Goal: Task Accomplishment & Management: Complete application form

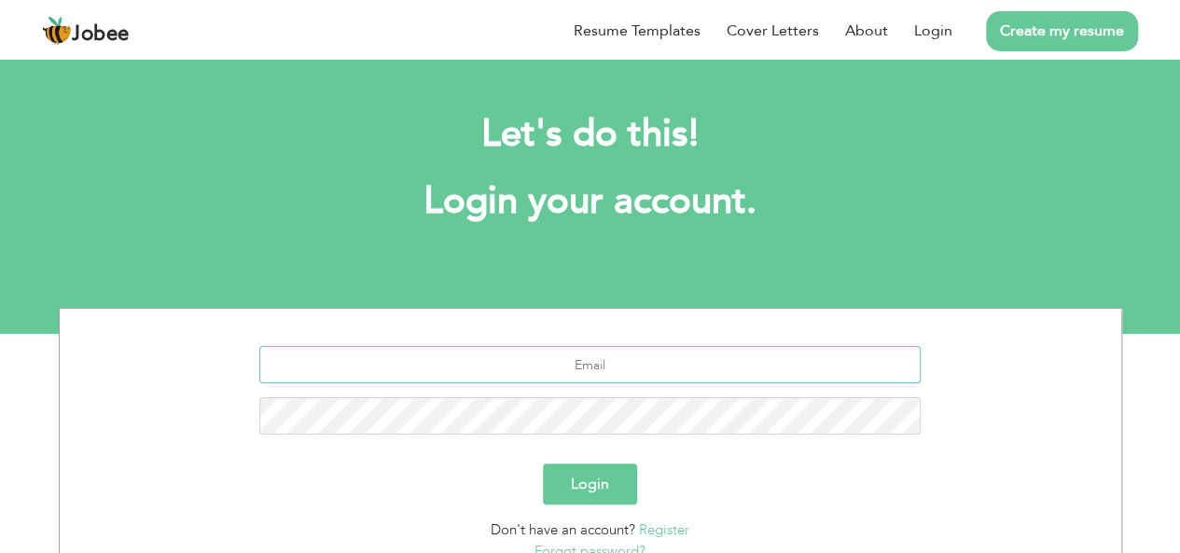
click at [599, 364] on input "text" at bounding box center [589, 364] width 661 height 37
type input "[EMAIL_ADDRESS][DOMAIN_NAME]"
click at [543, 464] on button "Login" at bounding box center [590, 484] width 94 height 41
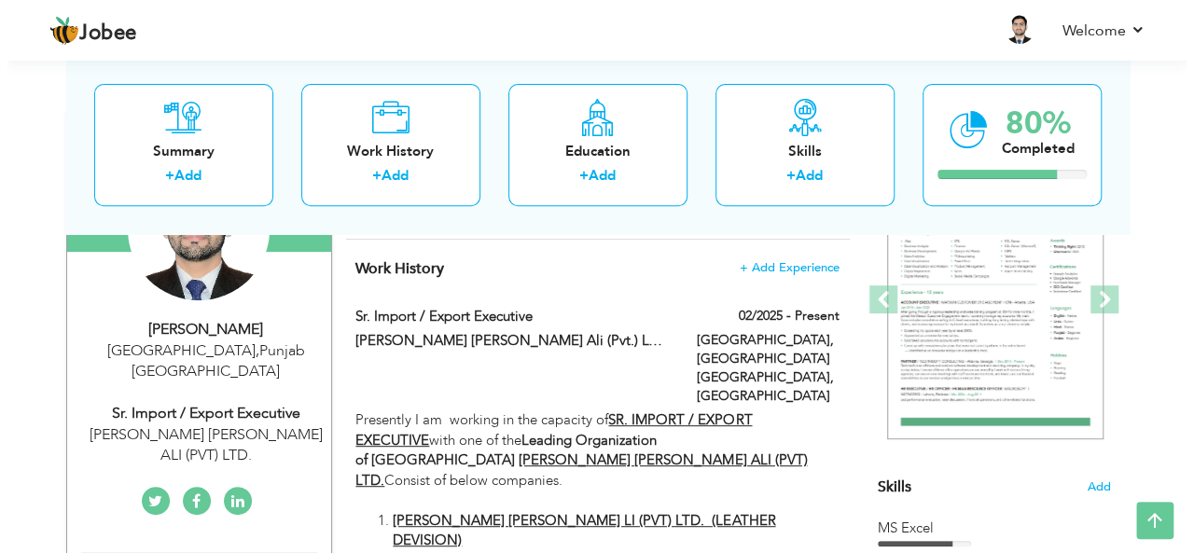
scroll to position [211, 0]
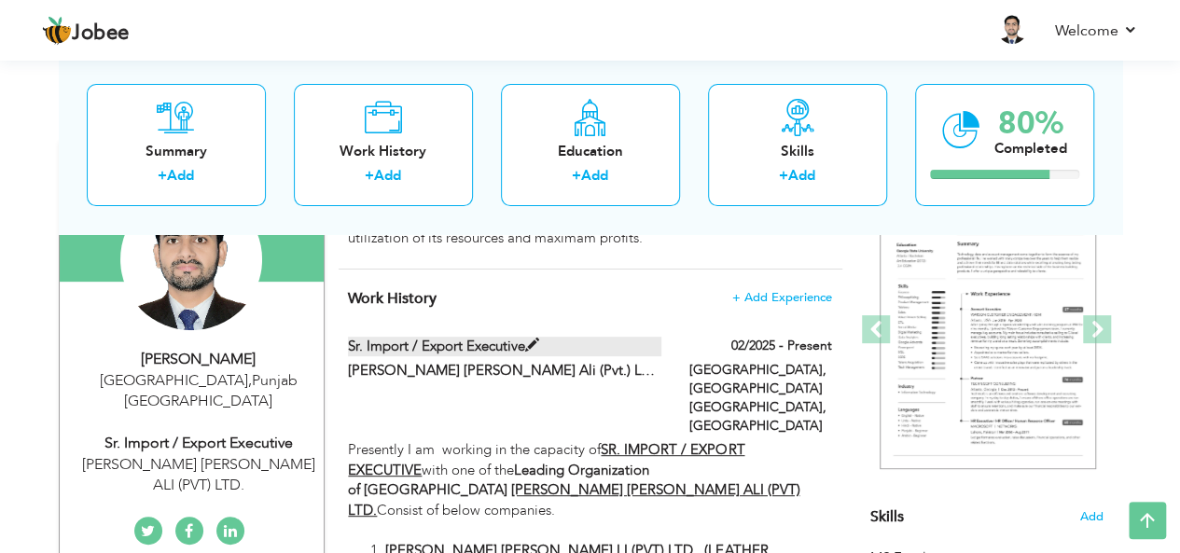
click at [566, 341] on label "Sr. Import / Export Executive" at bounding box center [504, 347] width 313 height 20
type input "Sr. Import / Export Executive"
type input "[PERSON_NAME] [PERSON_NAME] Ali (Pvt.) LTD."
type input "02/2025"
type input "[GEOGRAPHIC_DATA]"
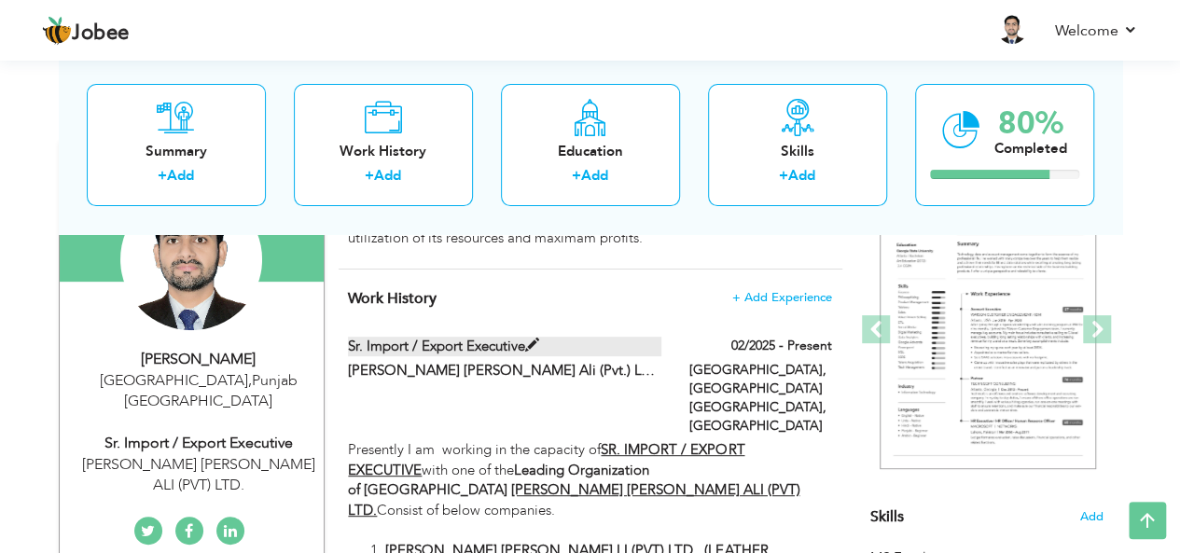
type input "[GEOGRAPHIC_DATA], [GEOGRAPHIC_DATA] [GEOGRAPHIC_DATA]"
checkbox input "true"
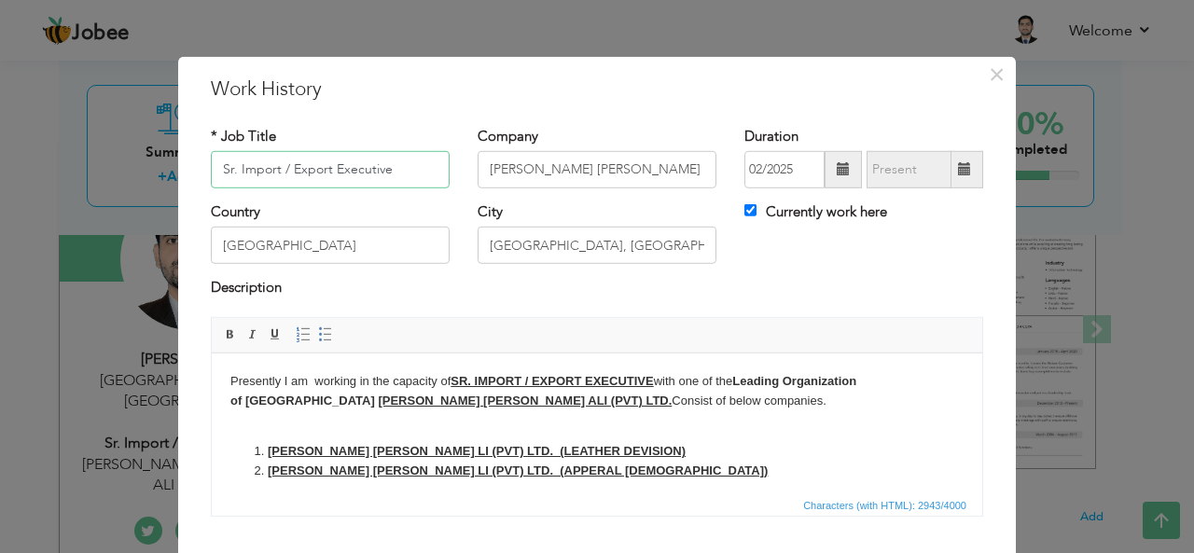
click at [321, 167] on input "Sr. Import / Export Executive" at bounding box center [330, 169] width 239 height 37
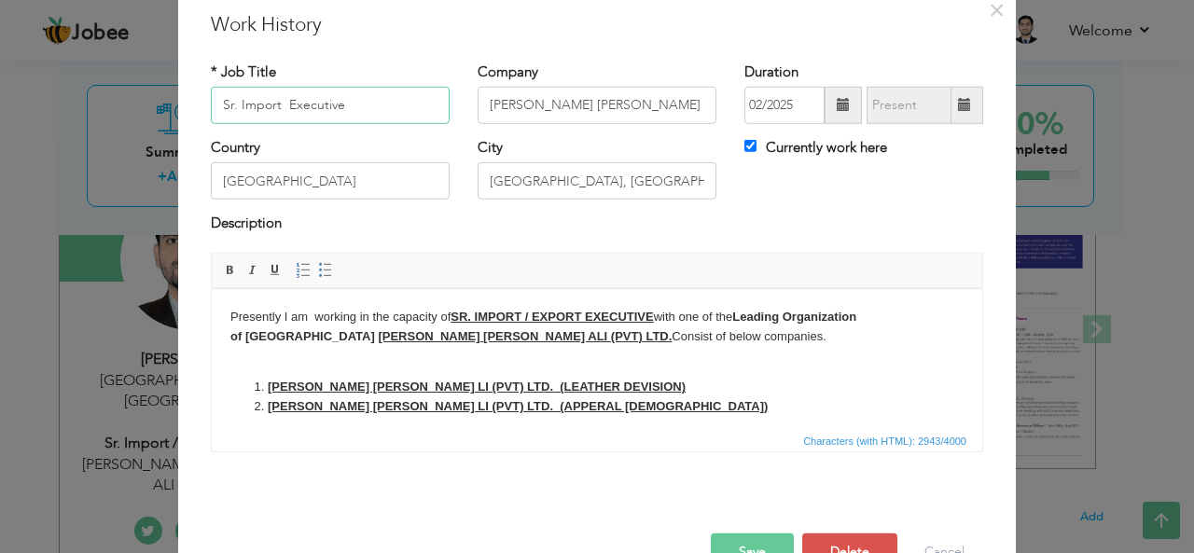
scroll to position [93, 0]
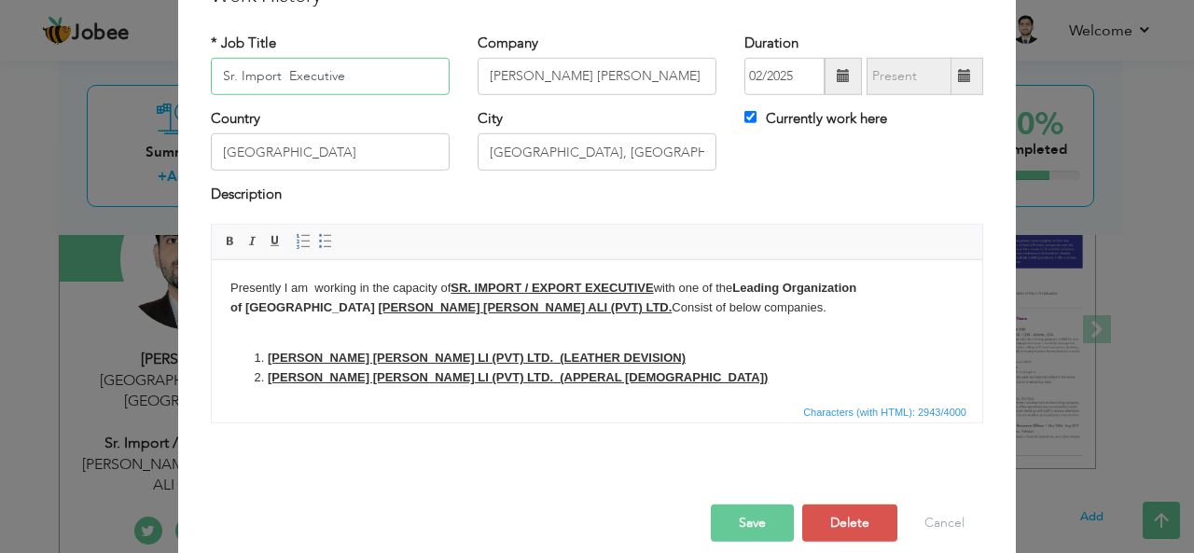
type input "Sr. Import Executive"
drag, startPoint x: 589, startPoint y: 289, endPoint x: 596, endPoint y: 335, distance: 46.3
click at [592, 284] on strong "SR. IMPORT / EXPORT EXECUTIVE" at bounding box center [551, 287] width 202 height 14
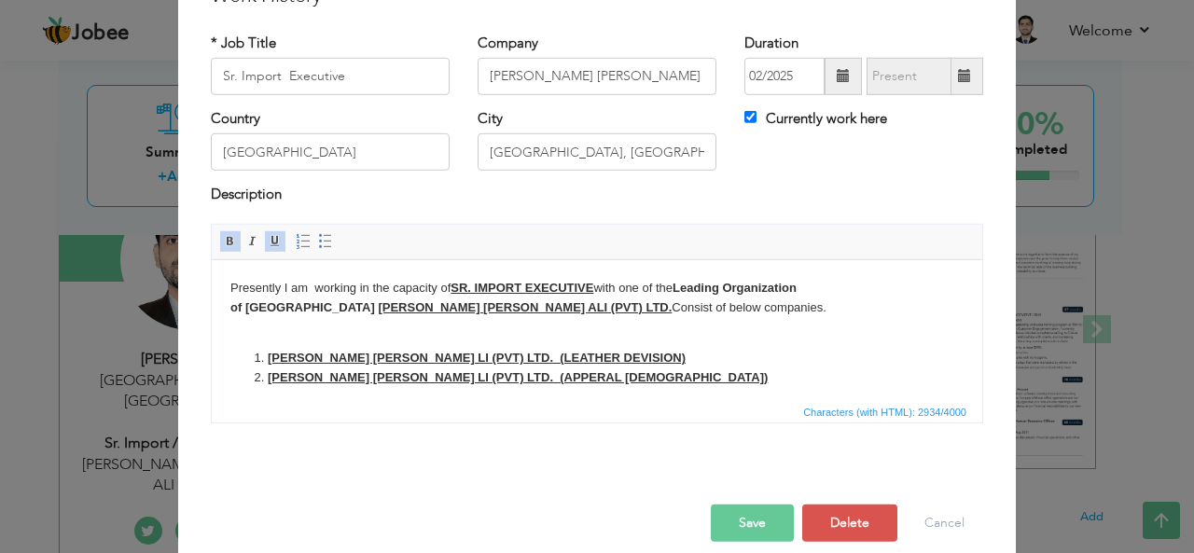
click at [536, 284] on strong "SR. IMPORT EXECUTIVE" at bounding box center [521, 287] width 143 height 14
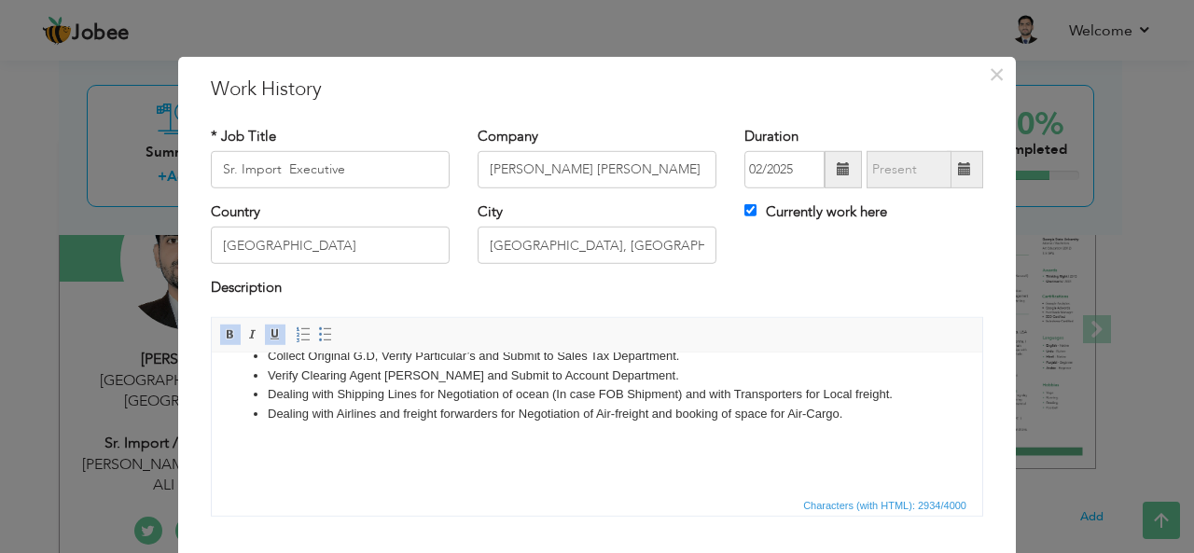
scroll to position [112, 0]
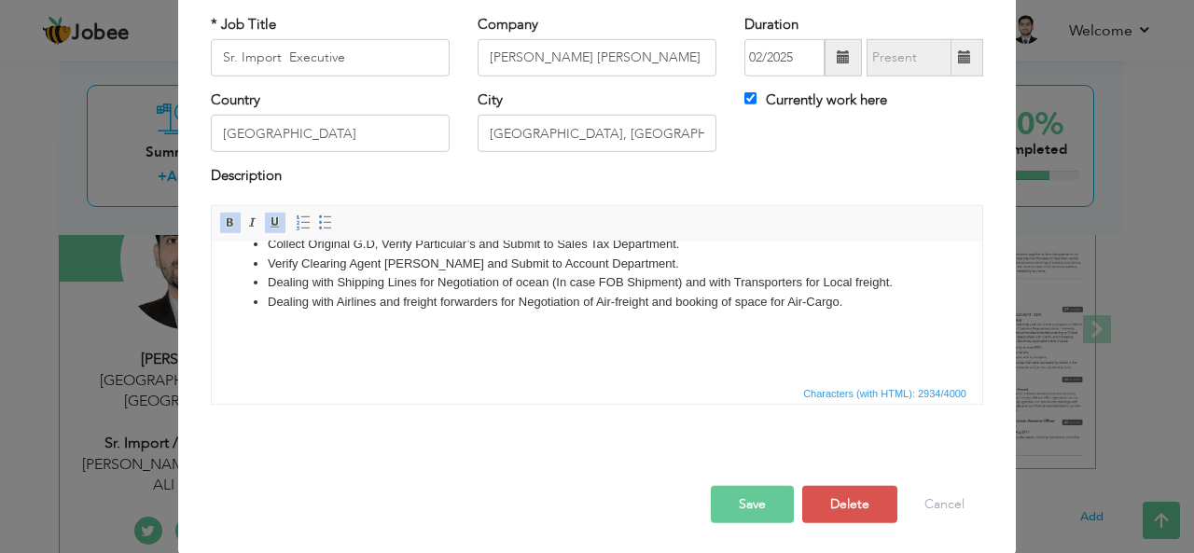
click at [743, 505] on button "Save" at bounding box center [752, 504] width 83 height 37
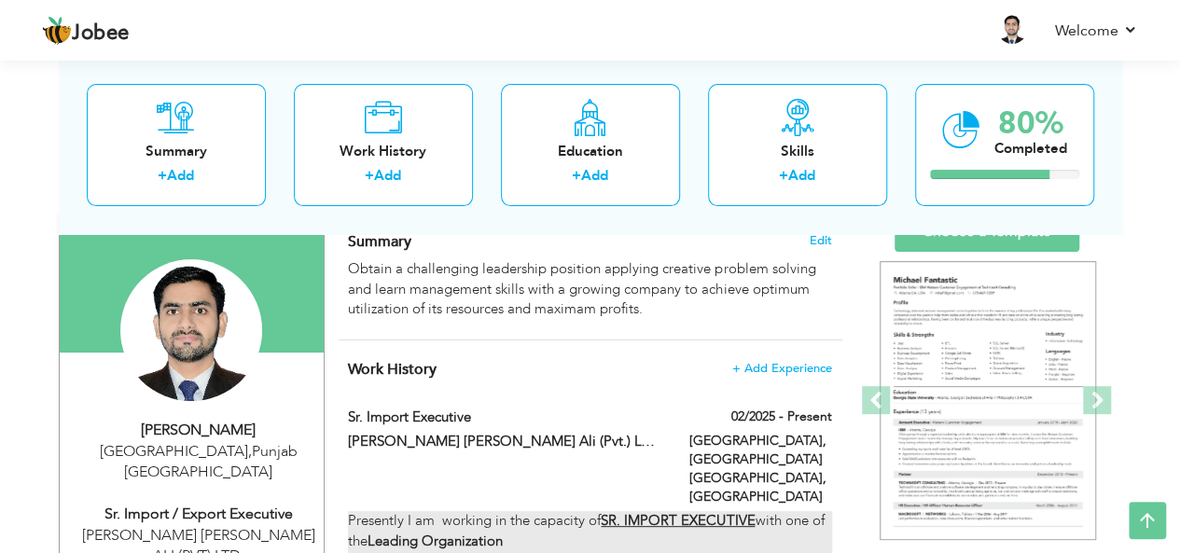
scroll to position [0, 0]
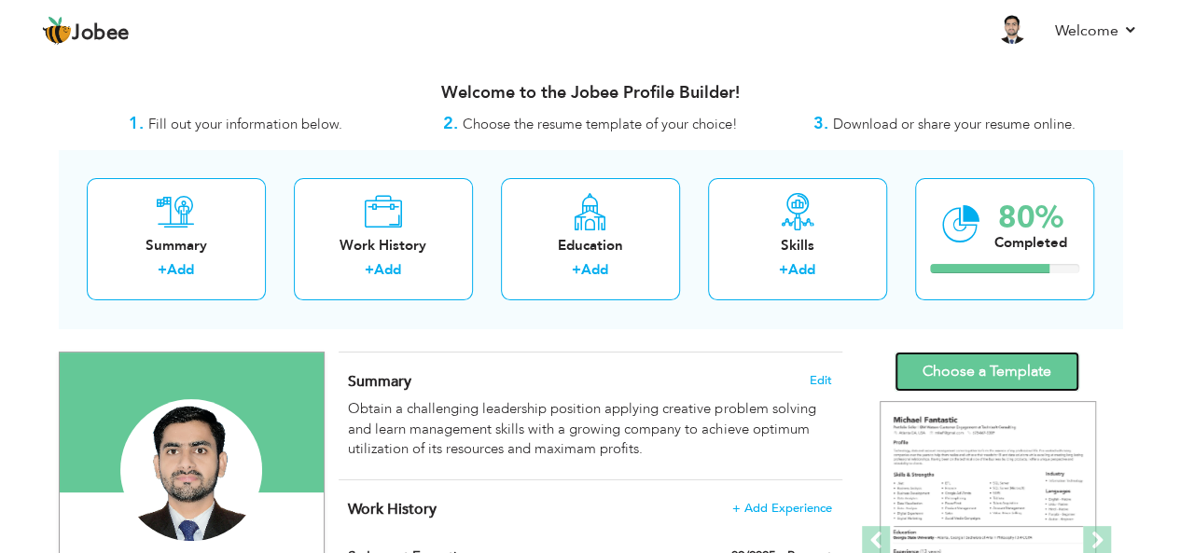
click at [1006, 378] on link "Choose a Template" at bounding box center [986, 372] width 185 height 40
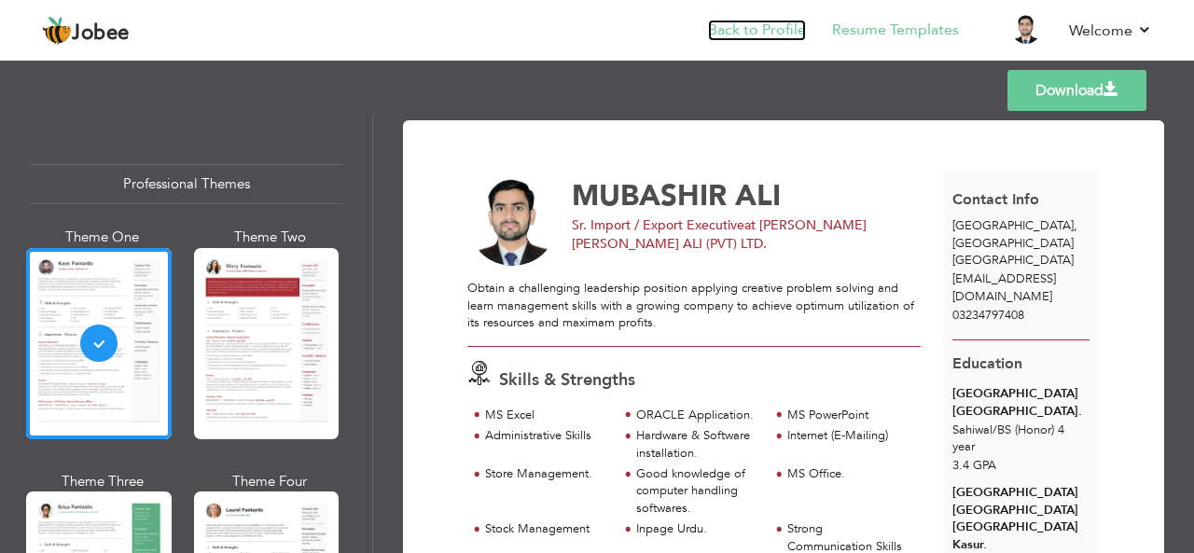
click at [774, 32] on link "Back to Profile" at bounding box center [757, 30] width 98 height 21
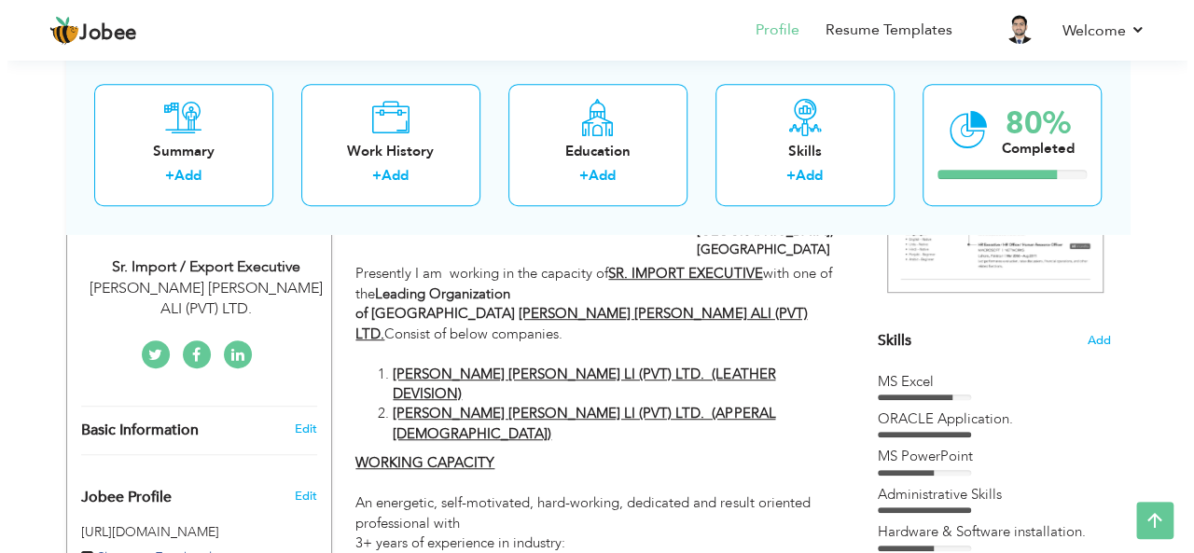
scroll to position [373, 0]
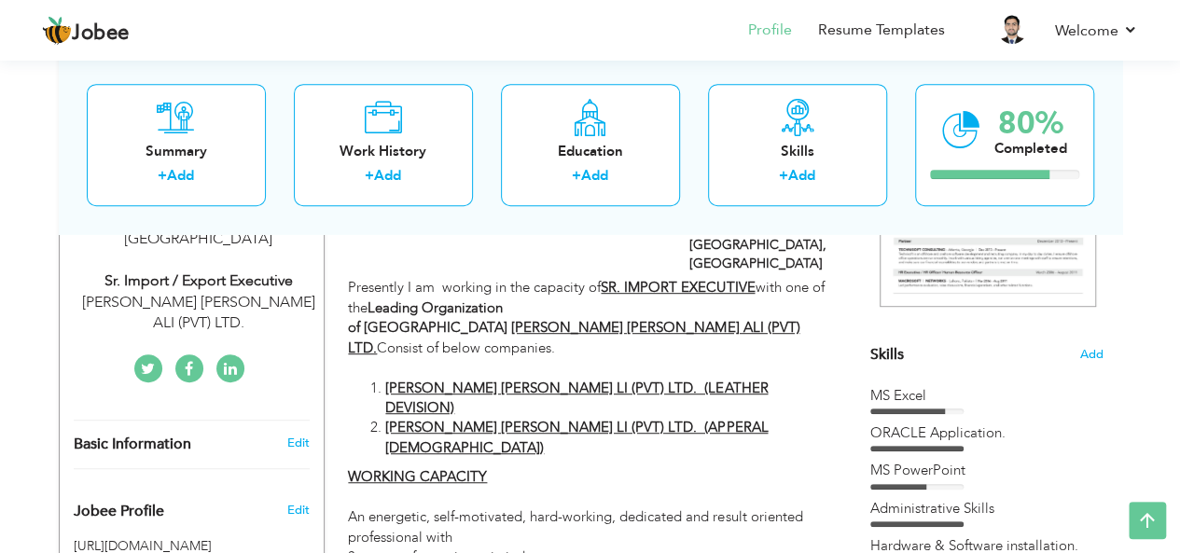
click at [195, 245] on div "MUBASHIR ALI Lahore , Punjab Pakistan Sr. Import / Export Executive H. SADAR AL…" at bounding box center [192, 260] width 264 height 147
type input "MUBASHIR"
type input "ALI"
type input "03234797408"
select select "number:166"
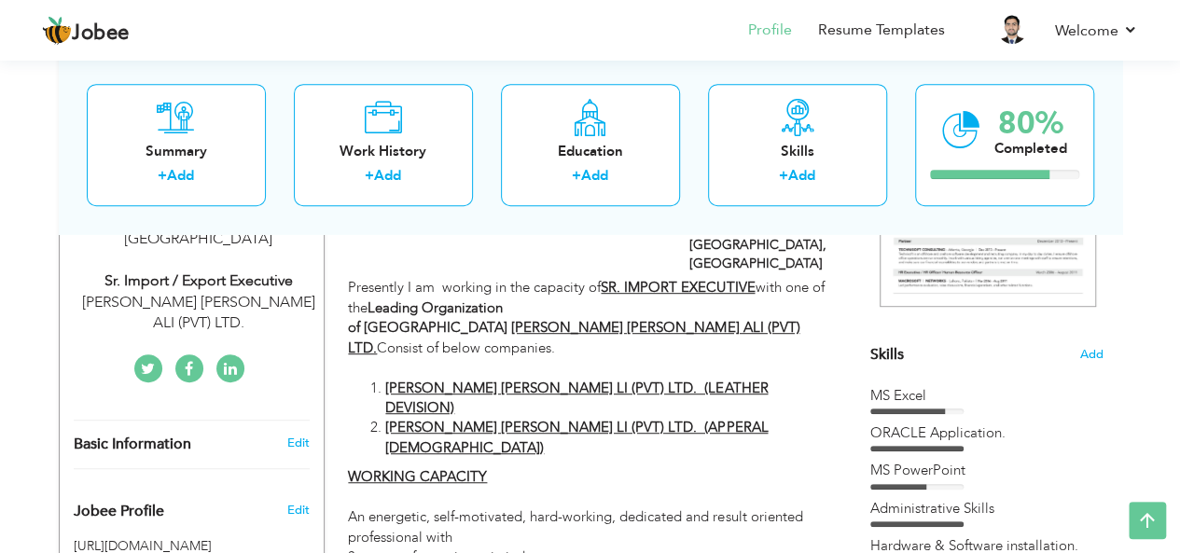
type input "[GEOGRAPHIC_DATA]"
select select "number:5"
type input "[PERSON_NAME] [PERSON_NAME] ALI (PVT) LTD."
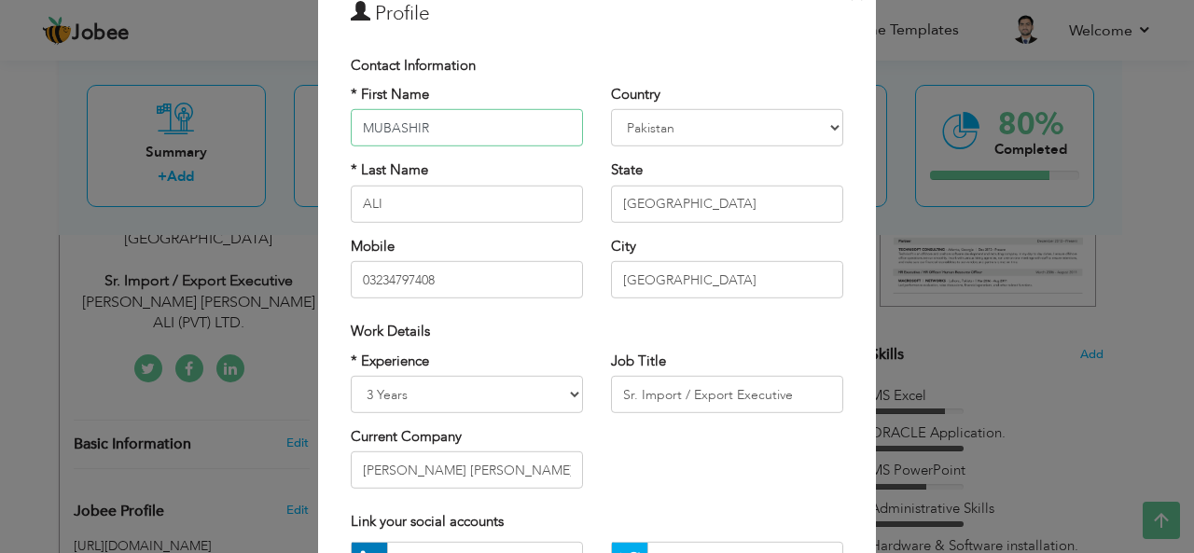
scroll to position [187, 0]
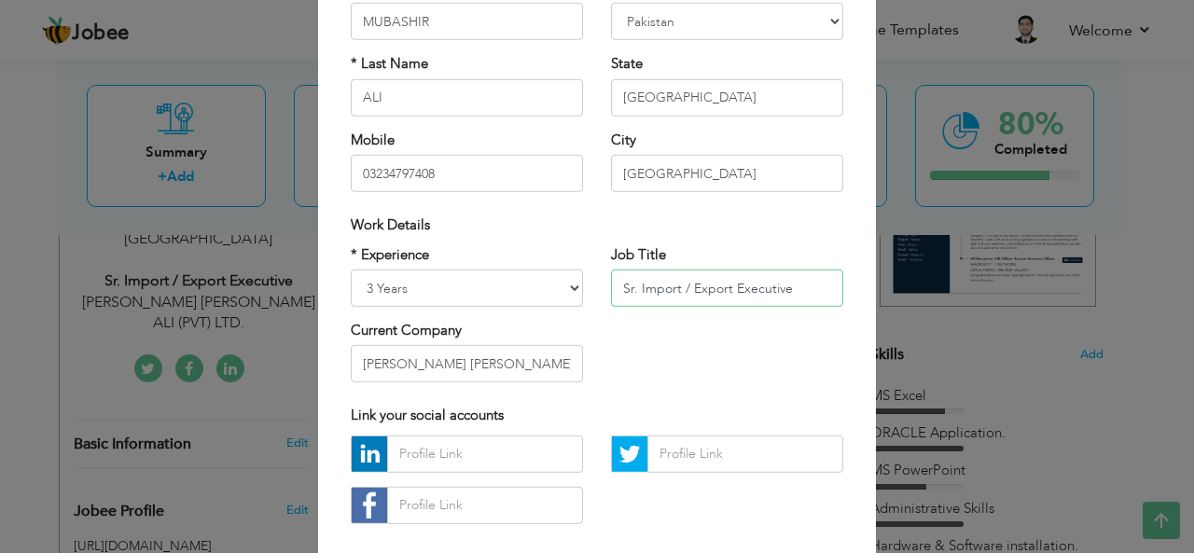
click at [723, 286] on input "Sr. Import / Export Executive" at bounding box center [727, 288] width 232 height 37
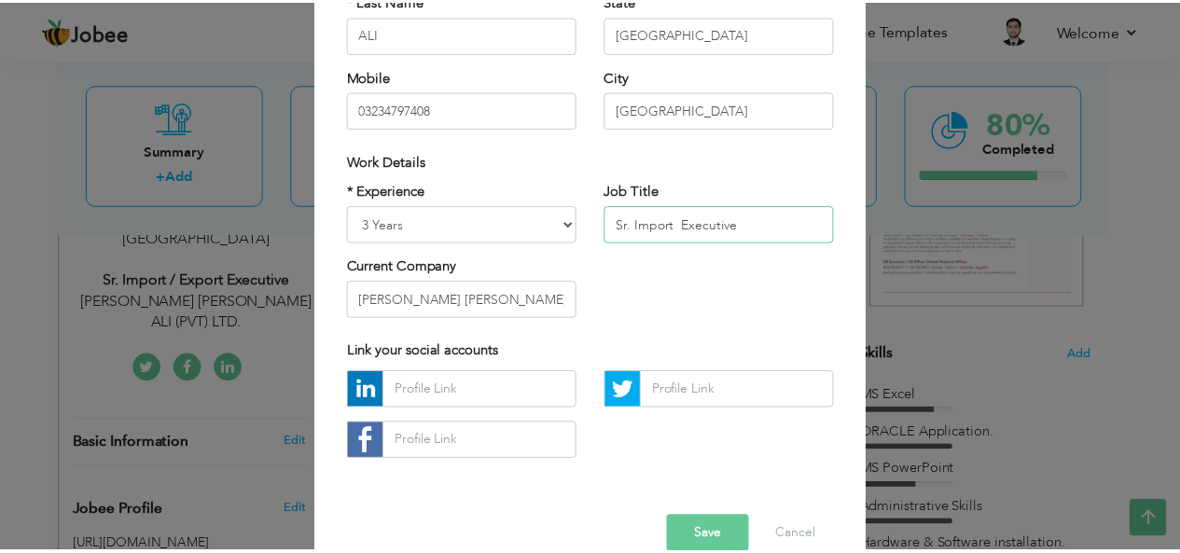
scroll to position [284, 0]
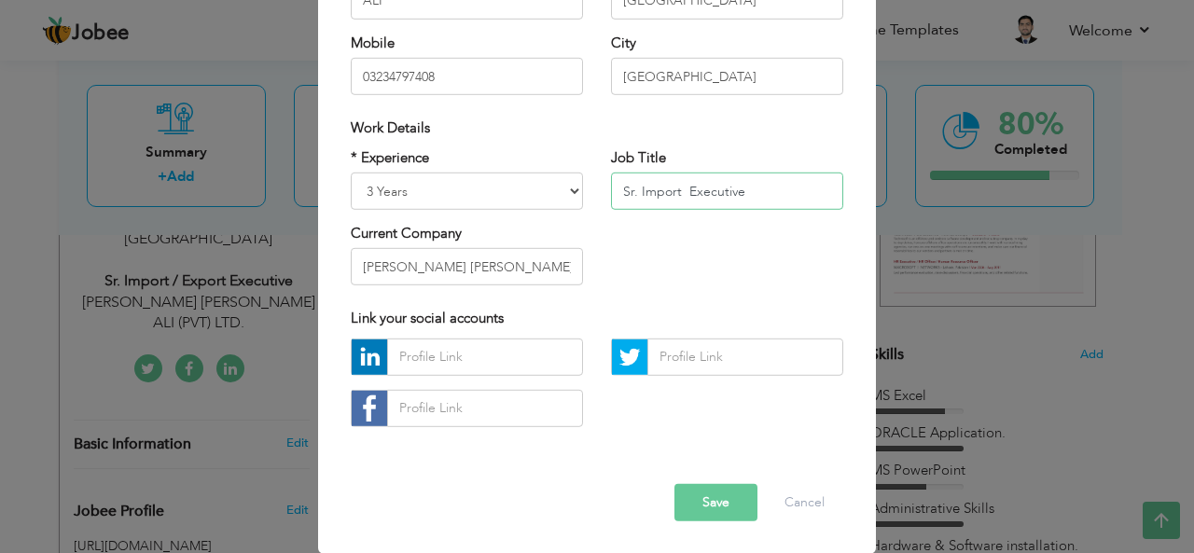
type input "Sr. Import Executive"
click at [689, 501] on button "Save" at bounding box center [715, 502] width 83 height 37
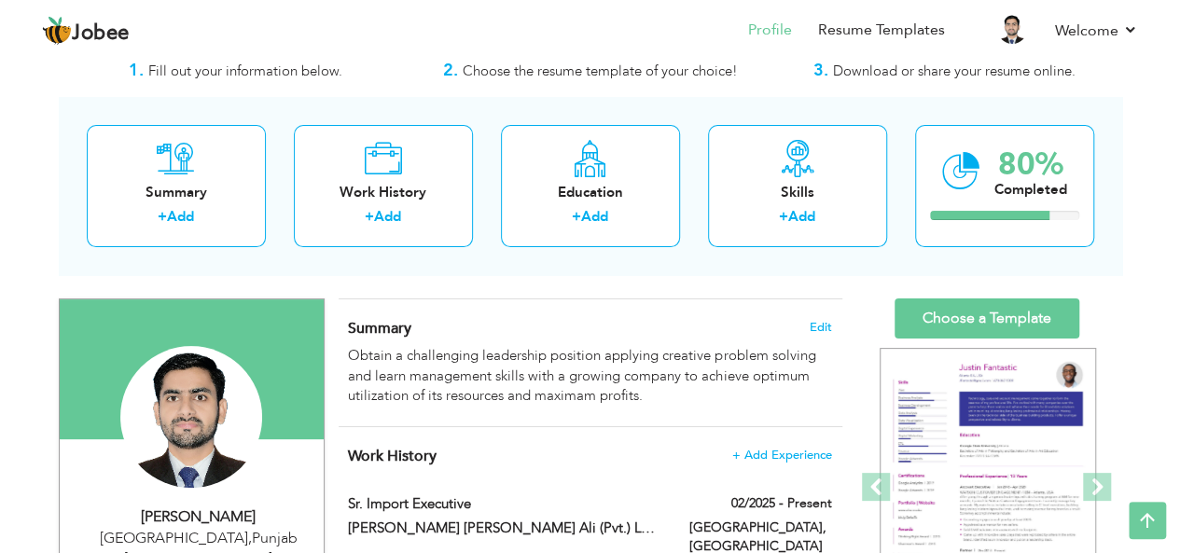
scroll to position [0, 0]
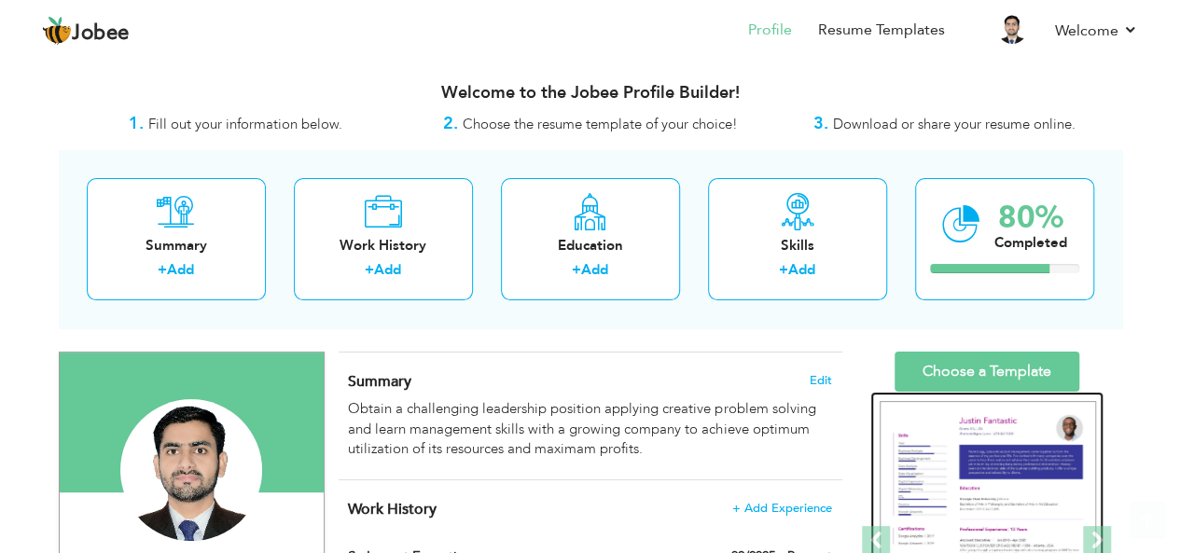
click at [1028, 444] on img at bounding box center [987, 541] width 216 height 280
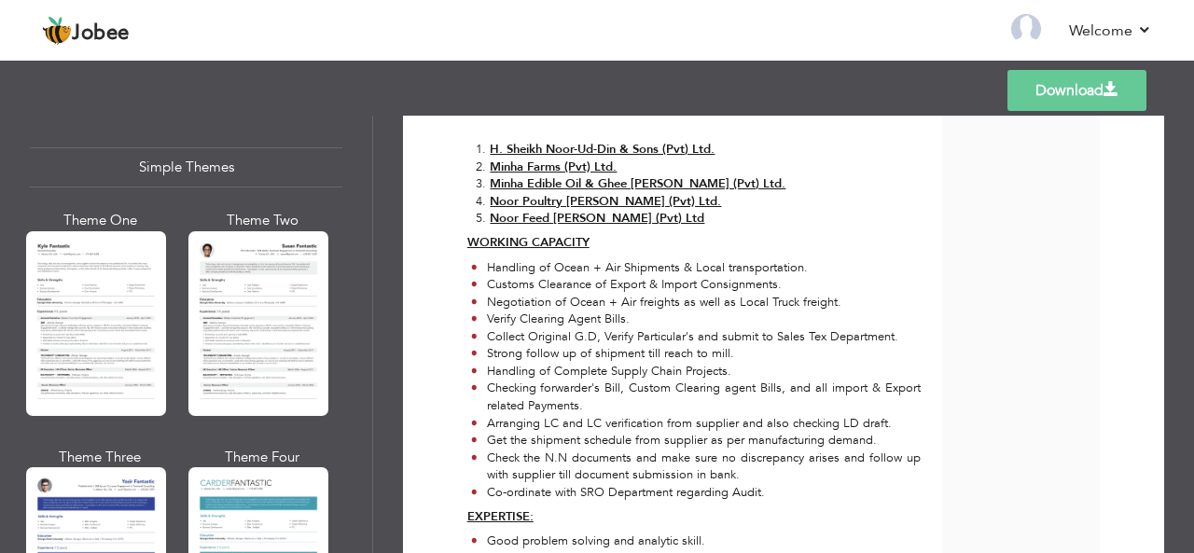
scroll to position [3365, 0]
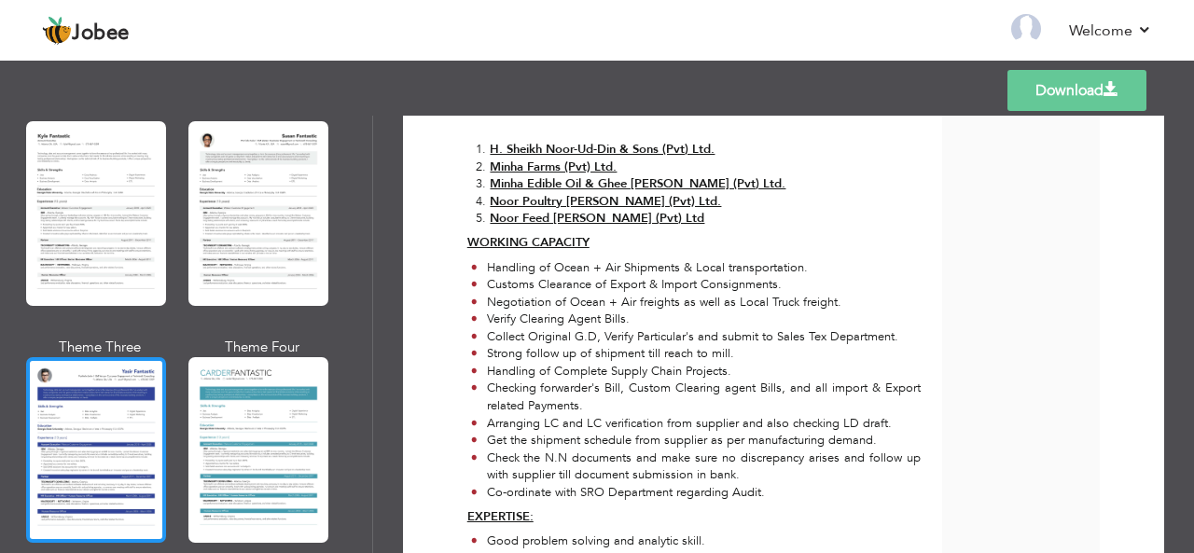
click at [114, 372] on div at bounding box center [96, 449] width 140 height 185
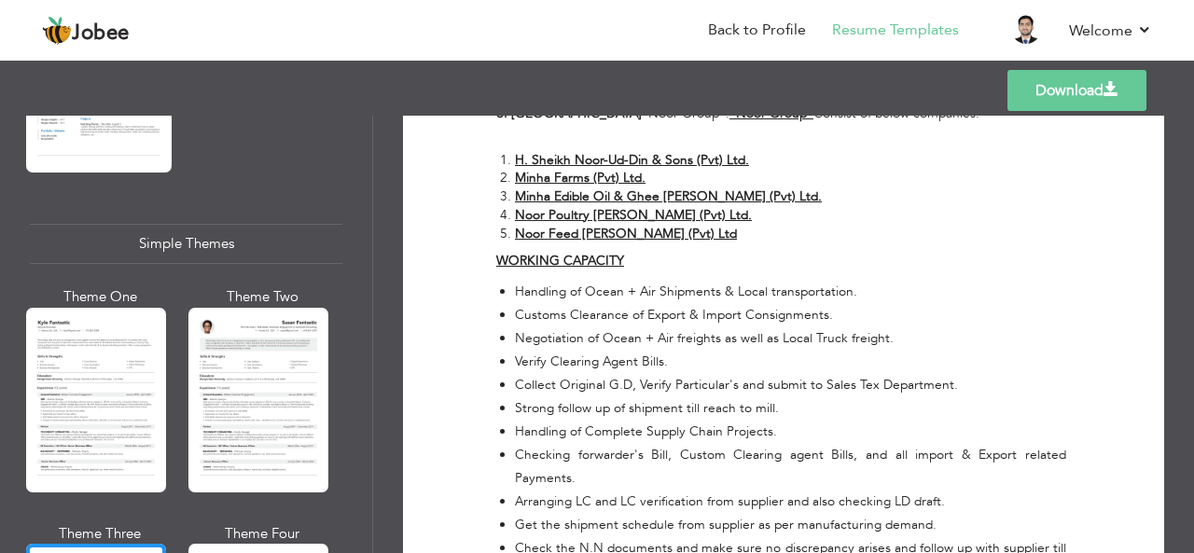
scroll to position [1919, 0]
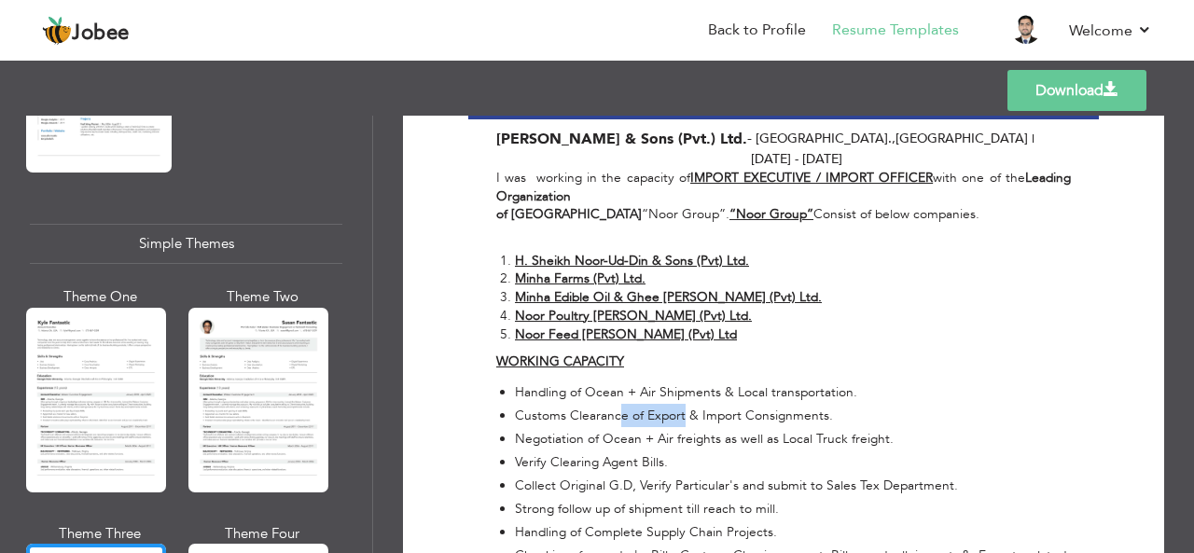
drag, startPoint x: 683, startPoint y: 311, endPoint x: 619, endPoint y: 312, distance: 63.4
click at [619, 404] on li "Customs Clearance of Export & Import Consignments." at bounding box center [790, 415] width 551 height 23
click at [742, 427] on li "Negotiation of Ocean + Air freights as well as Local Truck freight." at bounding box center [790, 438] width 551 height 23
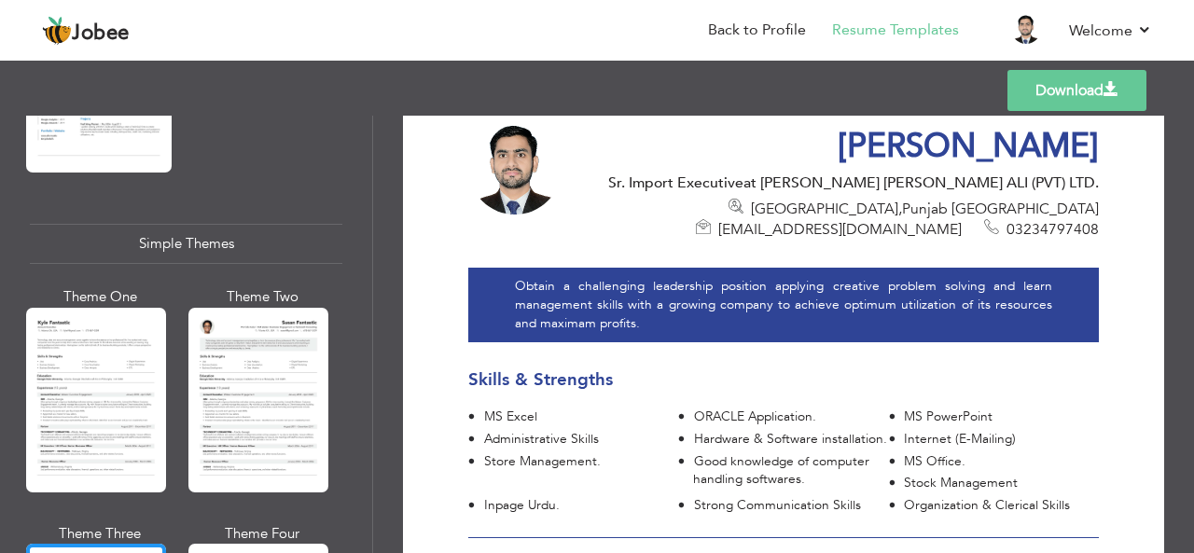
scroll to position [0, 0]
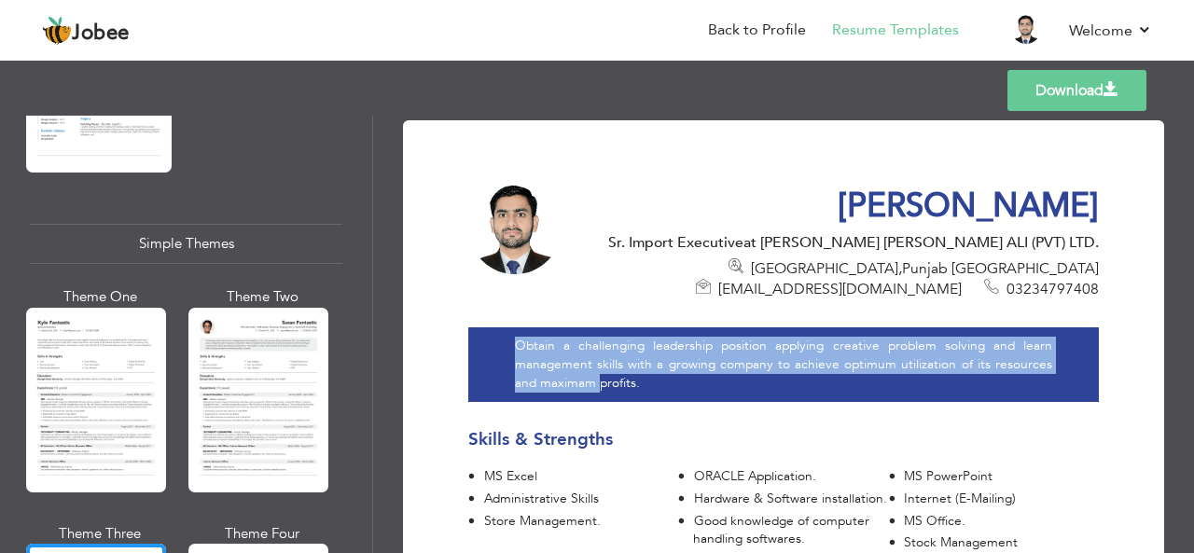
drag, startPoint x: 512, startPoint y: 342, endPoint x: 599, endPoint y: 379, distance: 94.1
click at [599, 379] on div "Obtain a challenging leadership position applying creative problem solving and …" at bounding box center [783, 364] width 630 height 74
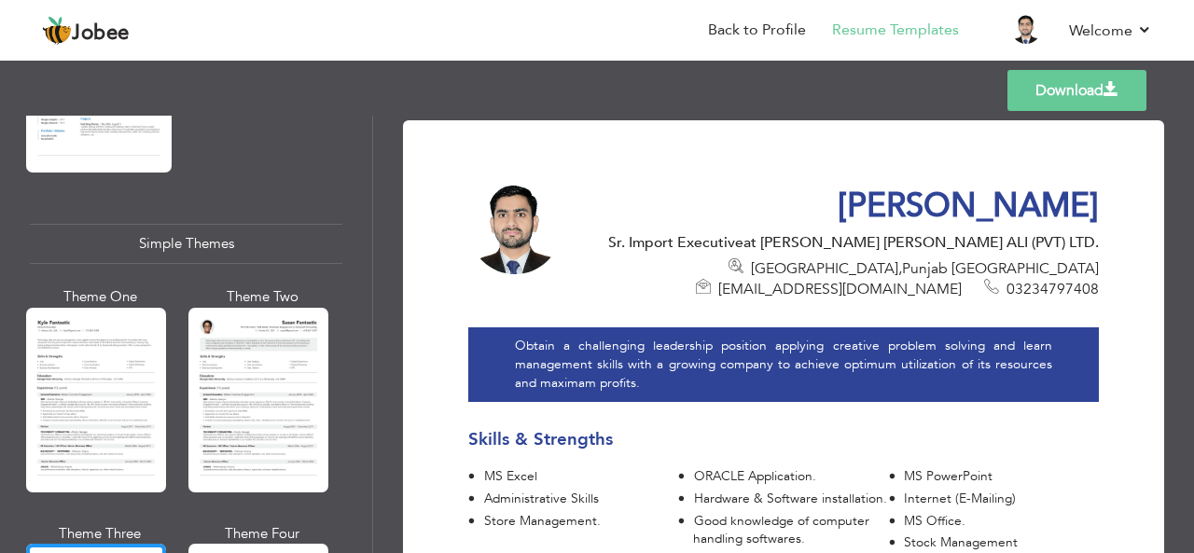
click at [660, 381] on div "Obtain a challenging leadership position applying creative problem solving and …" at bounding box center [783, 364] width 630 height 74
drag, startPoint x: 652, startPoint y: 382, endPoint x: 573, endPoint y: 351, distance: 85.4
click at [593, 358] on div "Obtain a challenging leadership position applying creative problem solving and …" at bounding box center [783, 364] width 630 height 74
drag, startPoint x: 573, startPoint y: 351, endPoint x: 515, endPoint y: 348, distance: 57.9
click at [515, 348] on div "Obtain a challenging leadership position applying creative problem solving and …" at bounding box center [783, 364] width 630 height 74
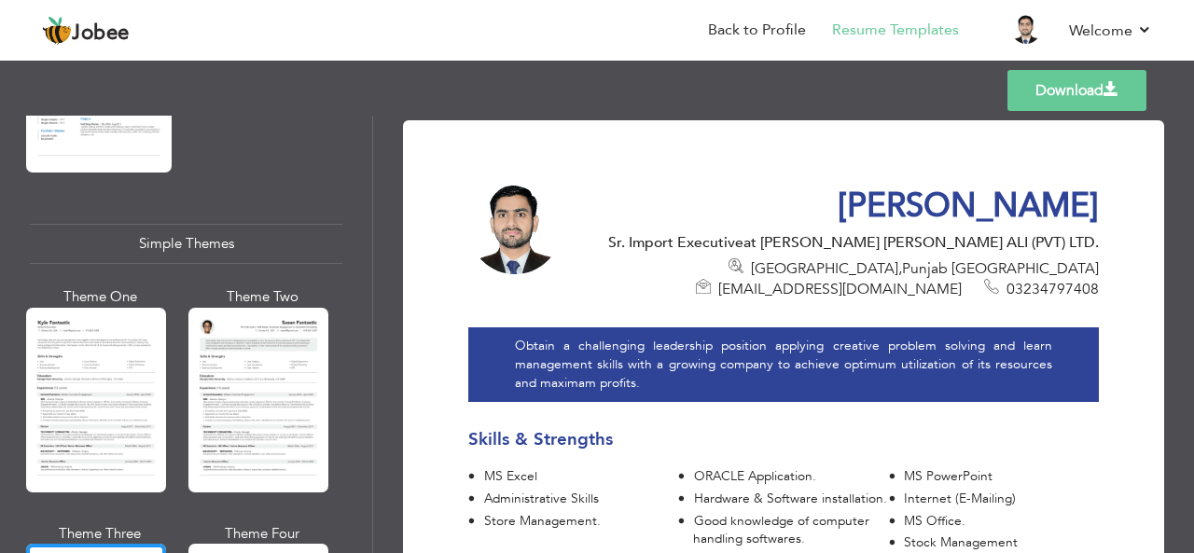
click at [559, 368] on div "Obtain a challenging leadership position applying creative problem solving and …" at bounding box center [783, 364] width 630 height 74
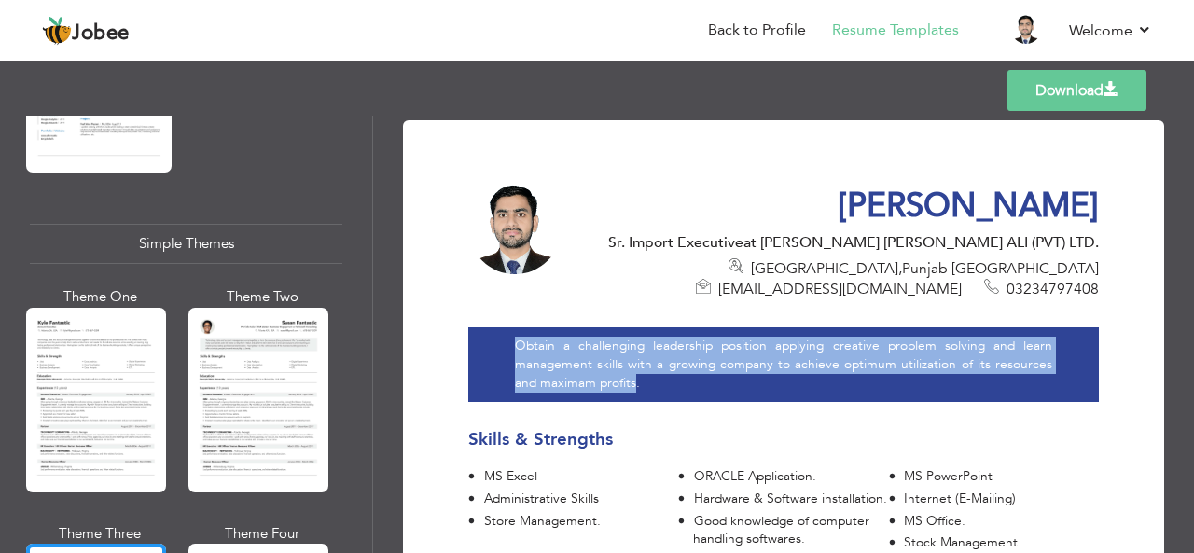
drag, startPoint x: 516, startPoint y: 344, endPoint x: 633, endPoint y: 389, distance: 125.8
click at [633, 389] on div "Obtain a challenging leadership position applying creative problem solving and …" at bounding box center [783, 364] width 630 height 74
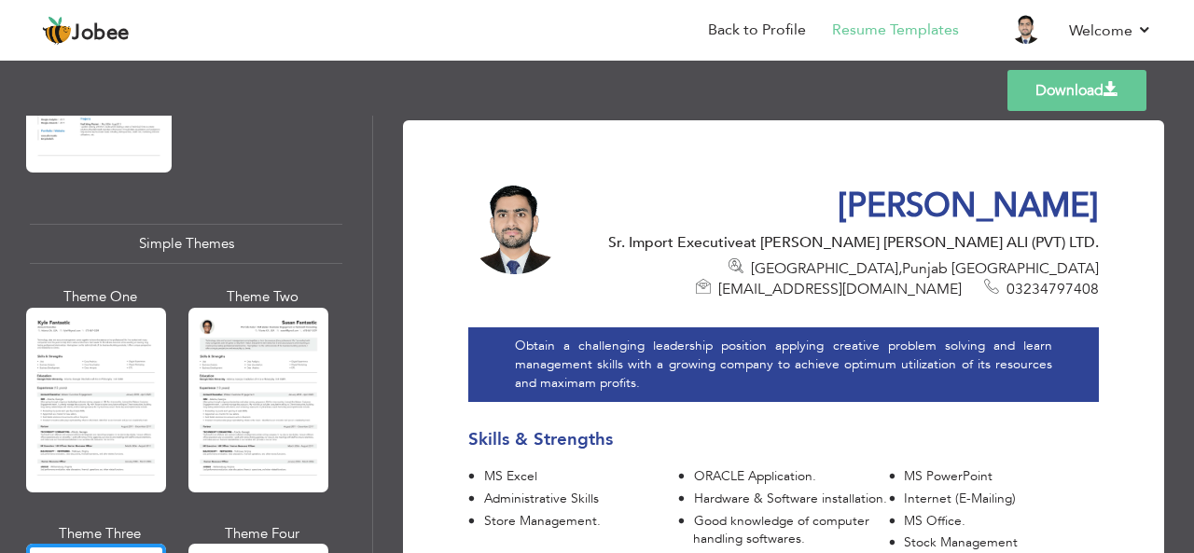
click at [743, 387] on div "Obtain a challenging leadership position applying creative problem solving and …" at bounding box center [783, 364] width 630 height 74
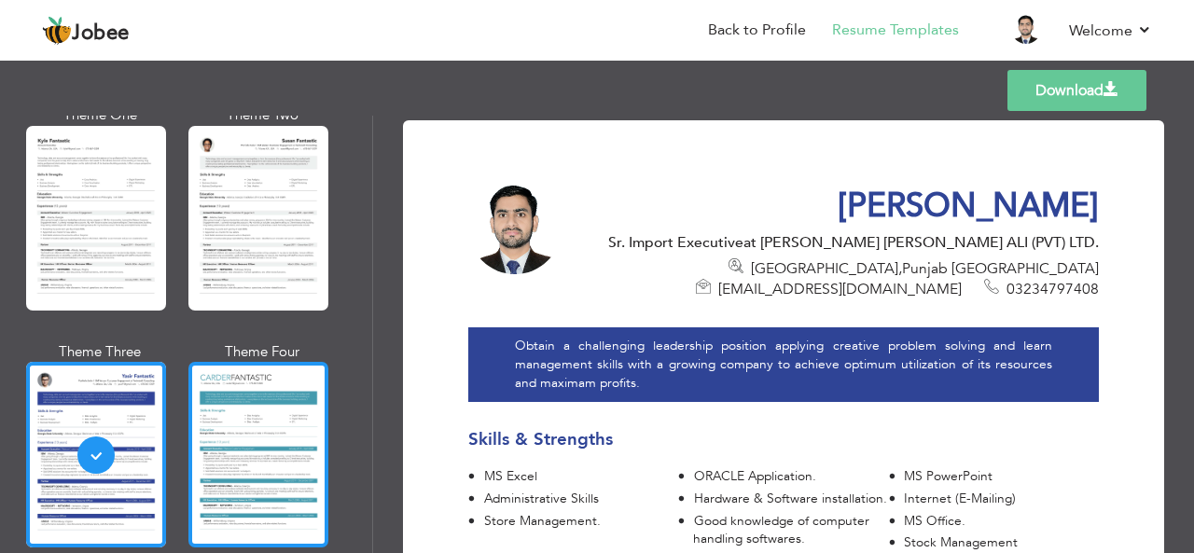
scroll to position [3365, 0]
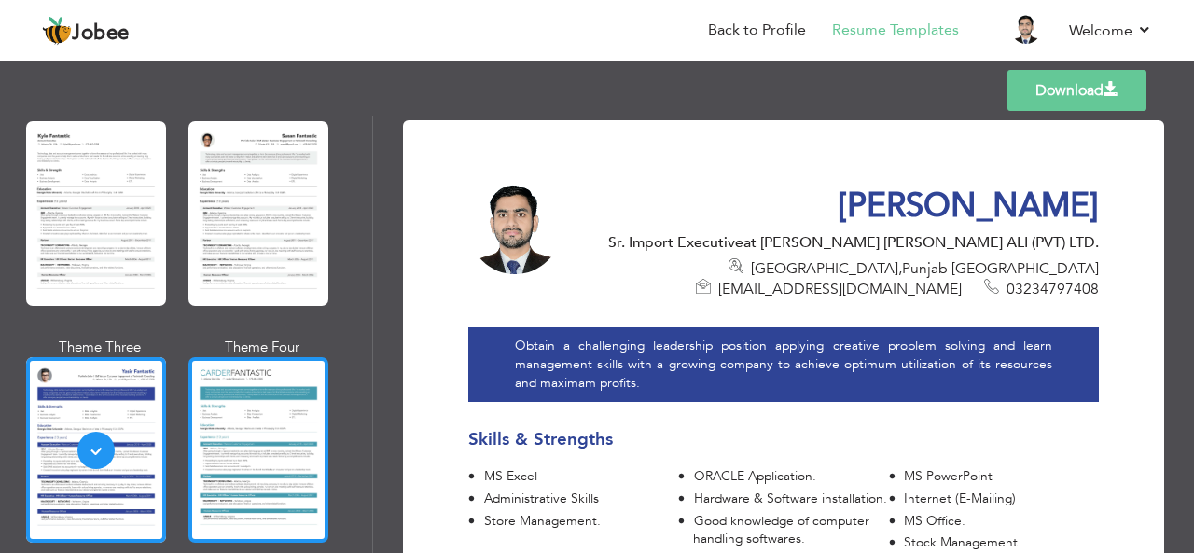
click at [263, 412] on div at bounding box center [258, 449] width 140 height 185
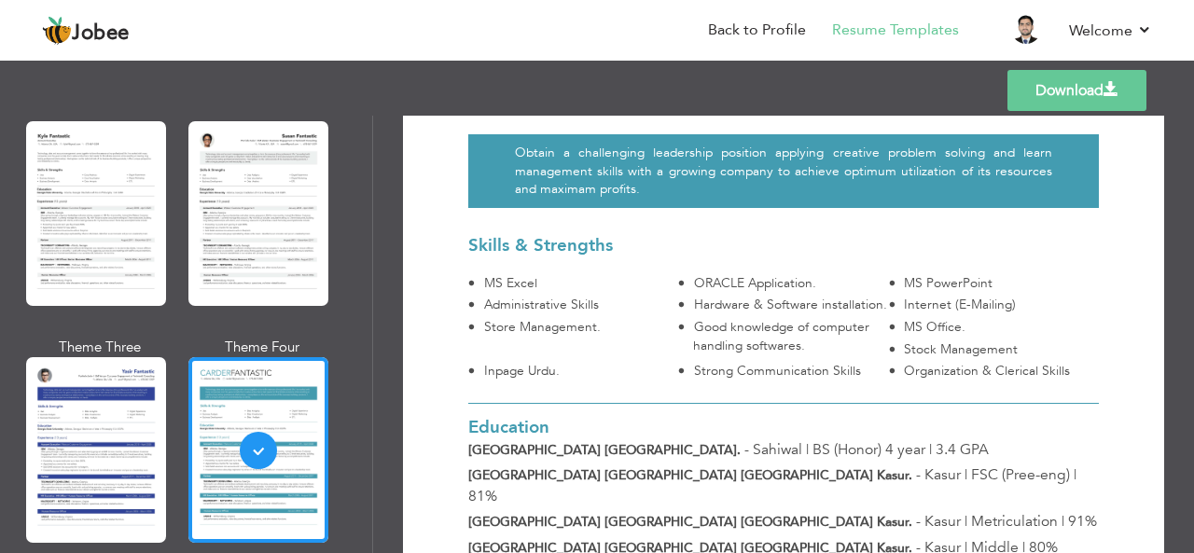
scroll to position [280, 0]
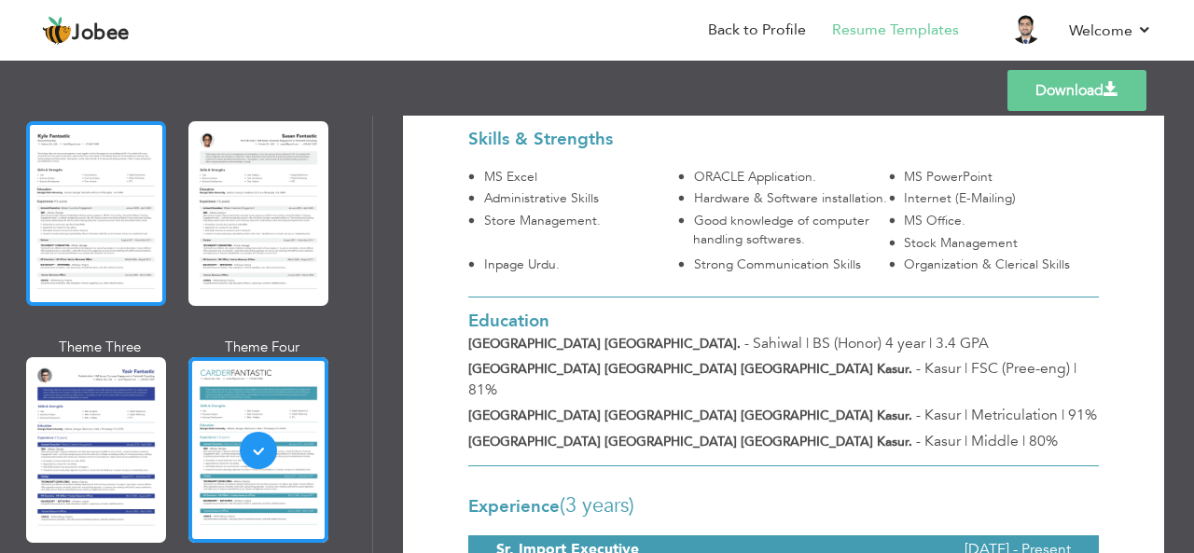
click at [138, 214] on div at bounding box center [96, 213] width 140 height 185
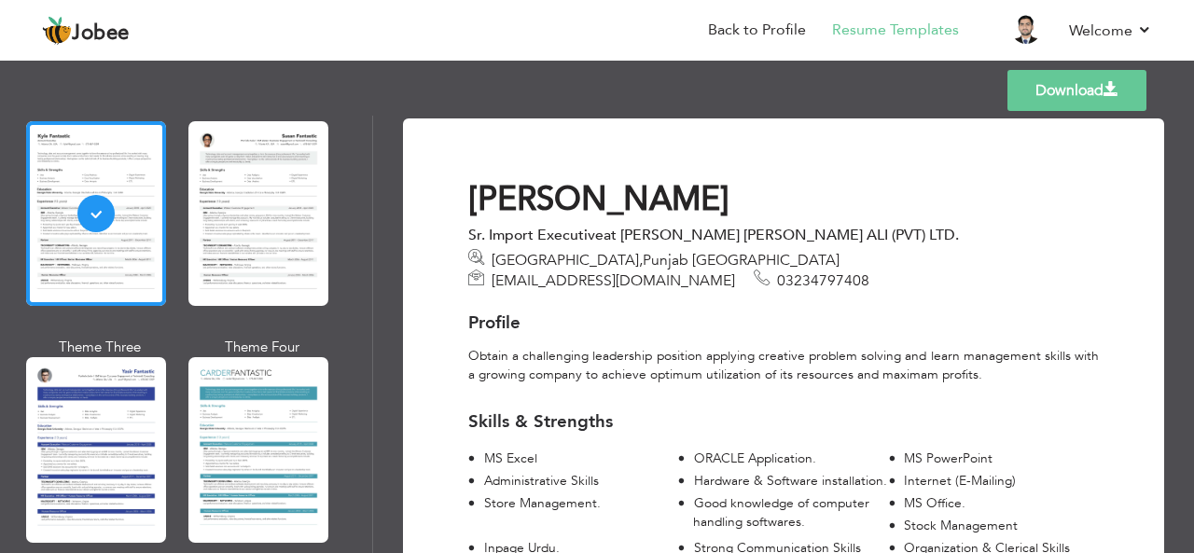
scroll to position [0, 0]
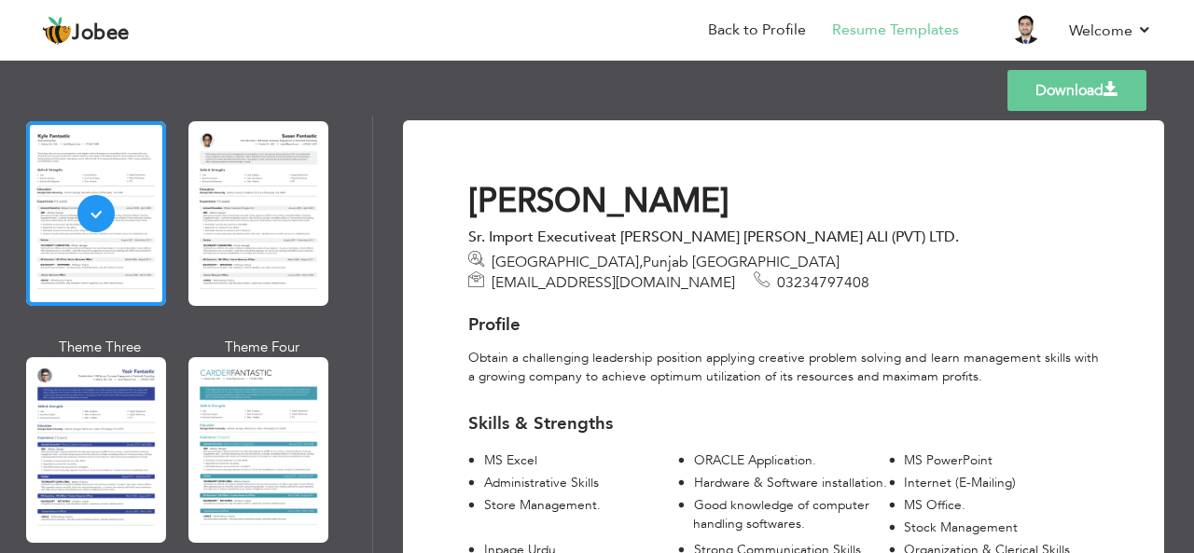
click at [317, 193] on div at bounding box center [258, 213] width 140 height 185
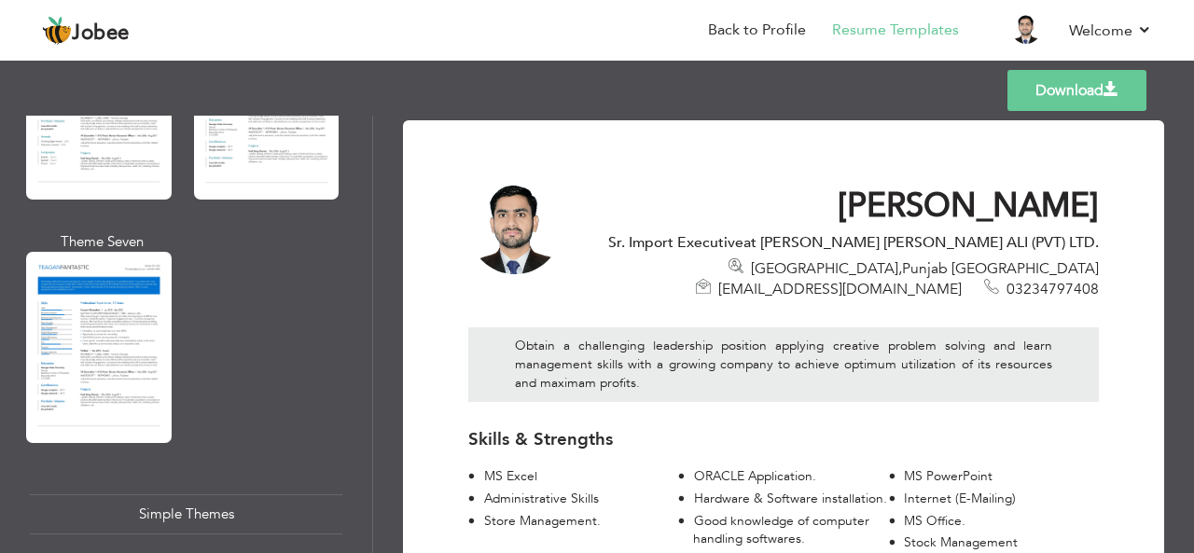
scroll to position [2899, 0]
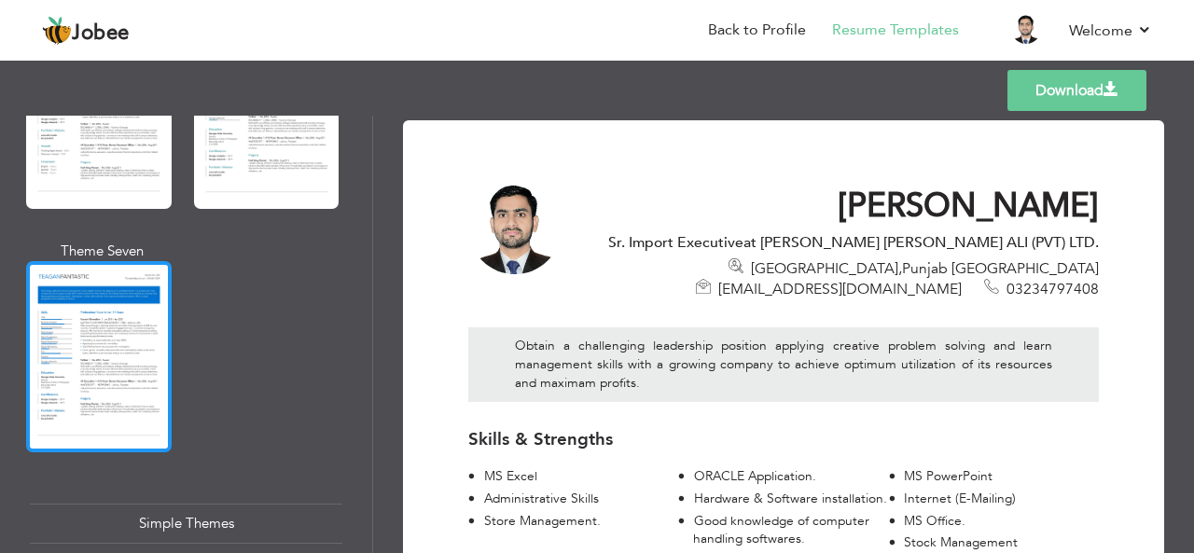
click at [123, 296] on div at bounding box center [98, 356] width 145 height 191
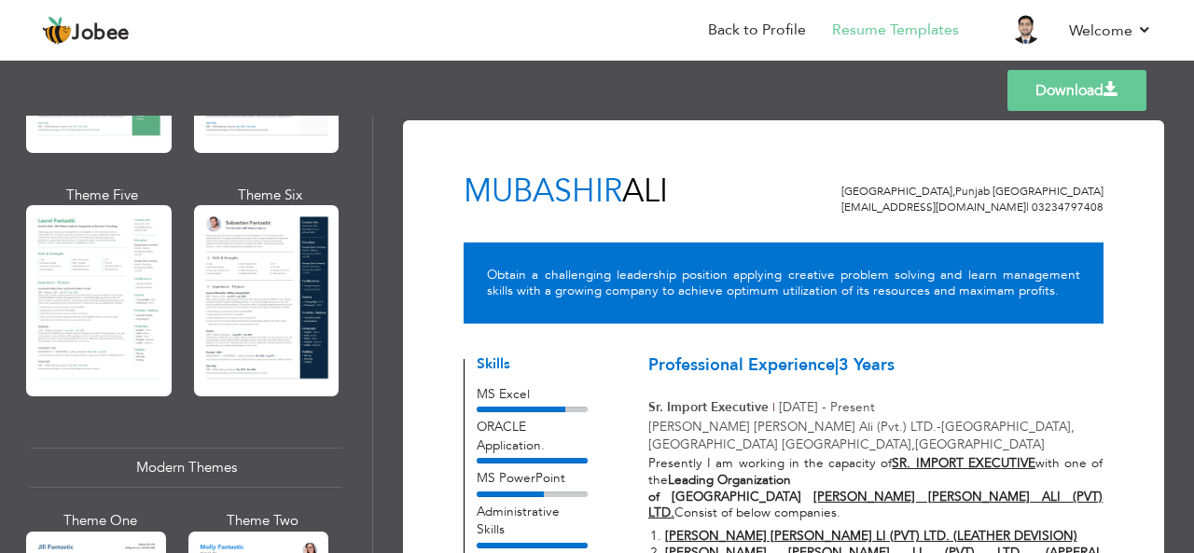
scroll to position [560, 0]
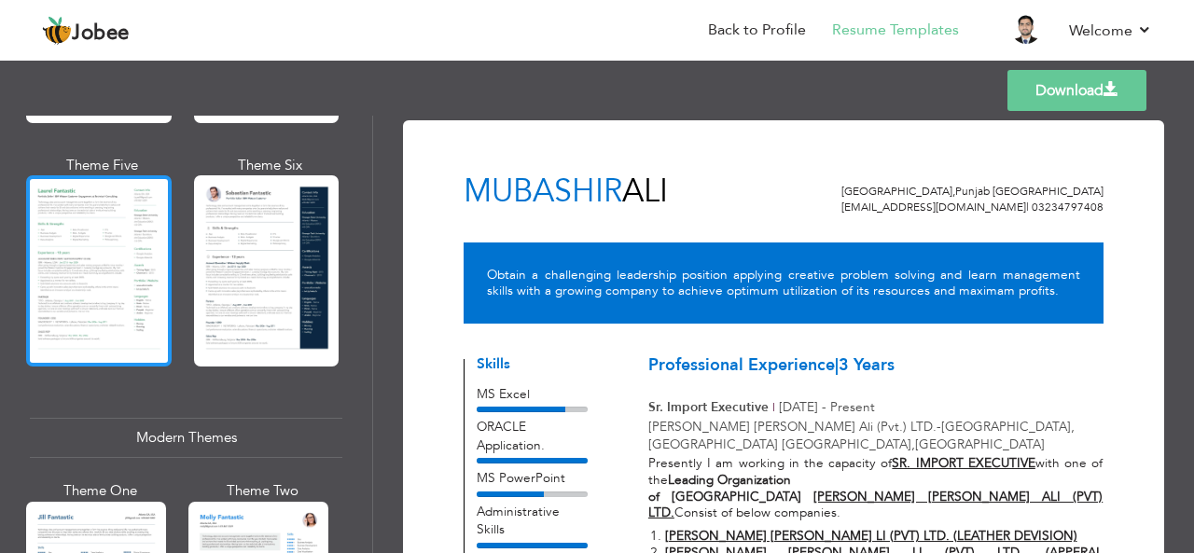
click at [127, 303] on div at bounding box center [98, 270] width 145 height 191
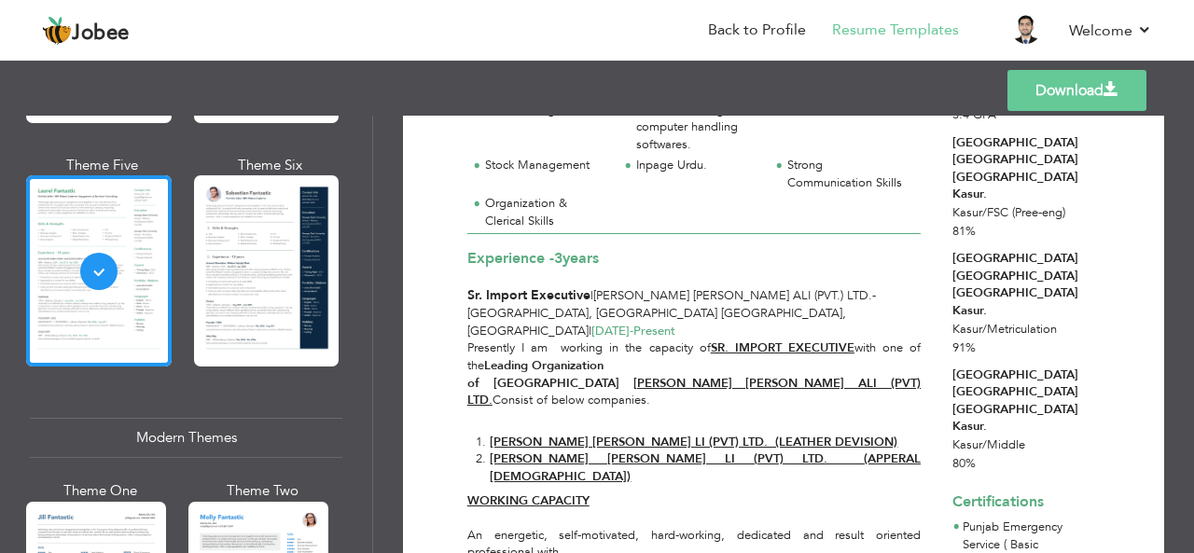
scroll to position [0, 0]
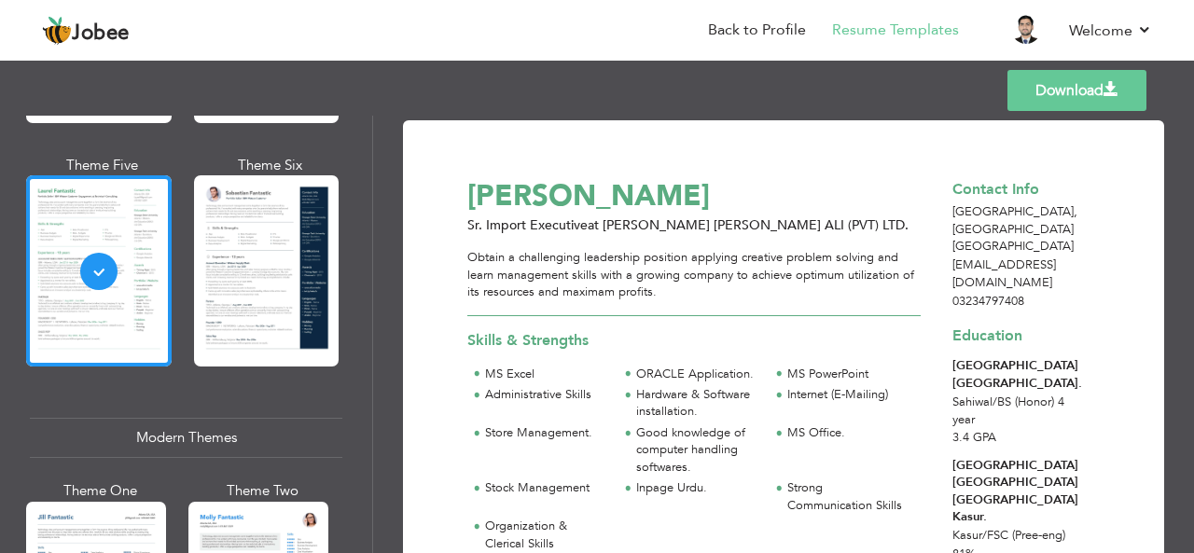
click at [1112, 85] on span at bounding box center [1110, 89] width 15 height 15
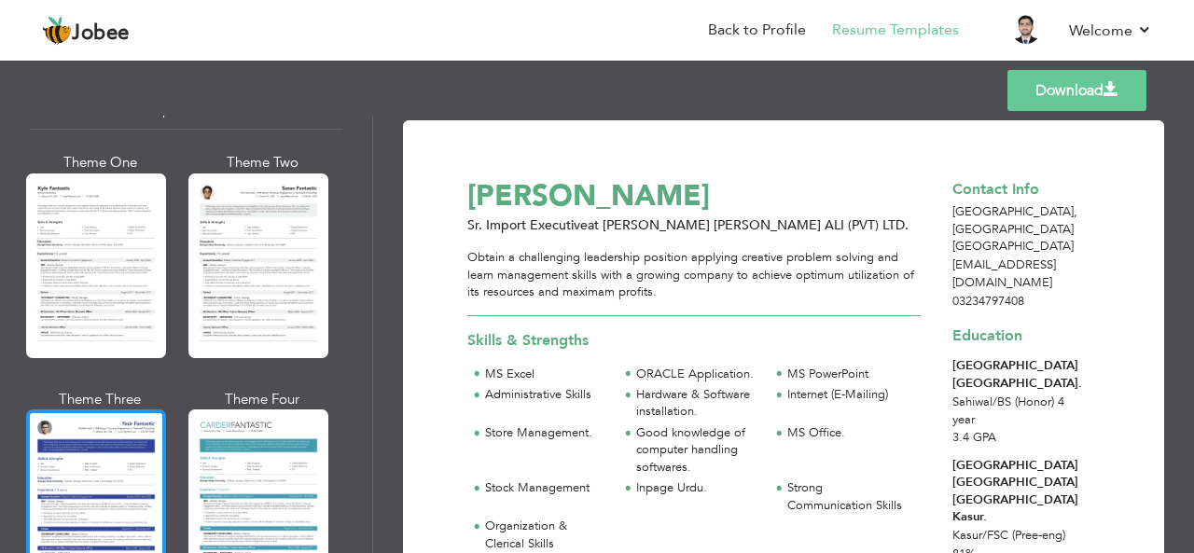
scroll to position [3365, 0]
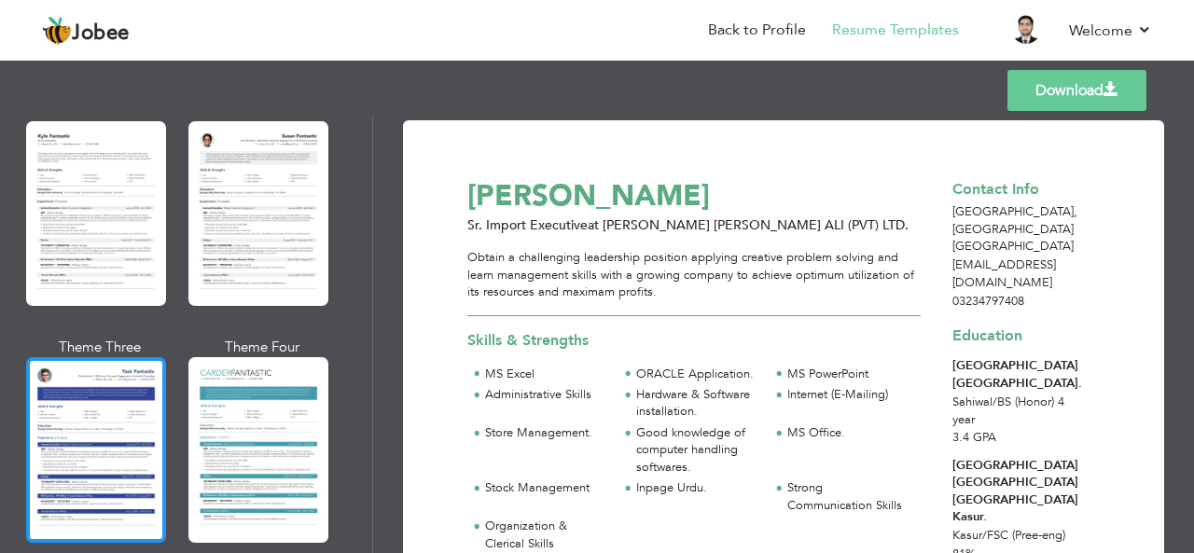
click at [82, 385] on div at bounding box center [96, 449] width 140 height 185
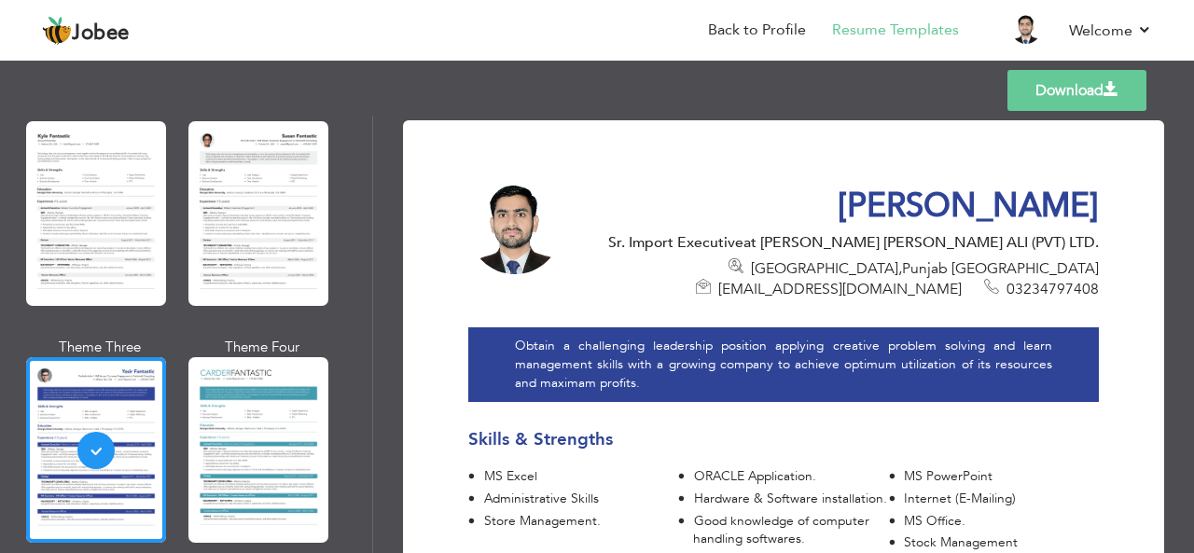
click at [1072, 87] on link "Download" at bounding box center [1076, 90] width 139 height 41
click at [746, 22] on link "Back to Profile" at bounding box center [757, 30] width 98 height 21
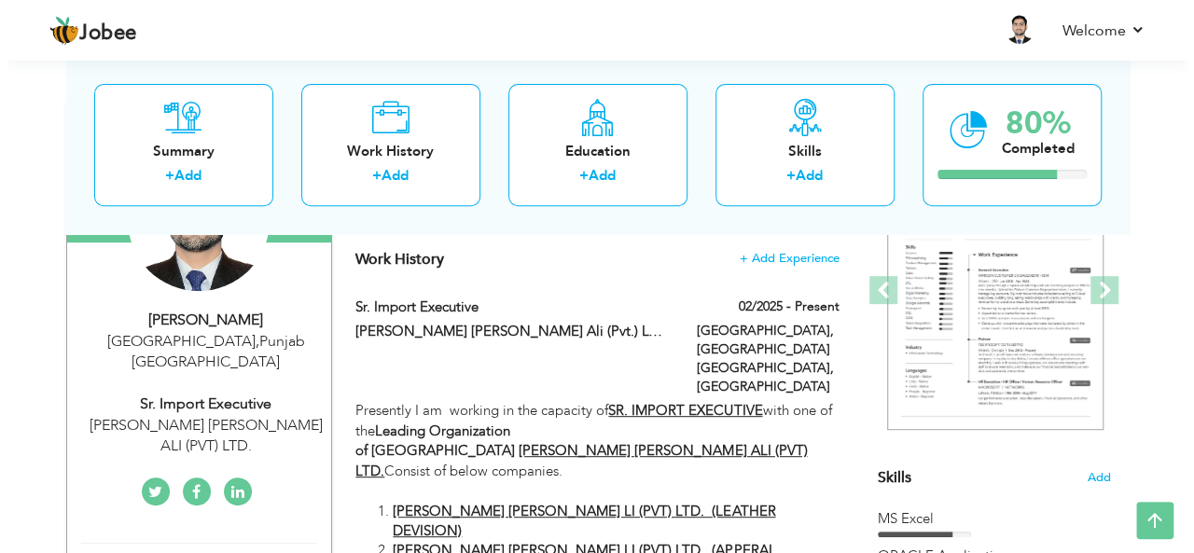
scroll to position [280, 0]
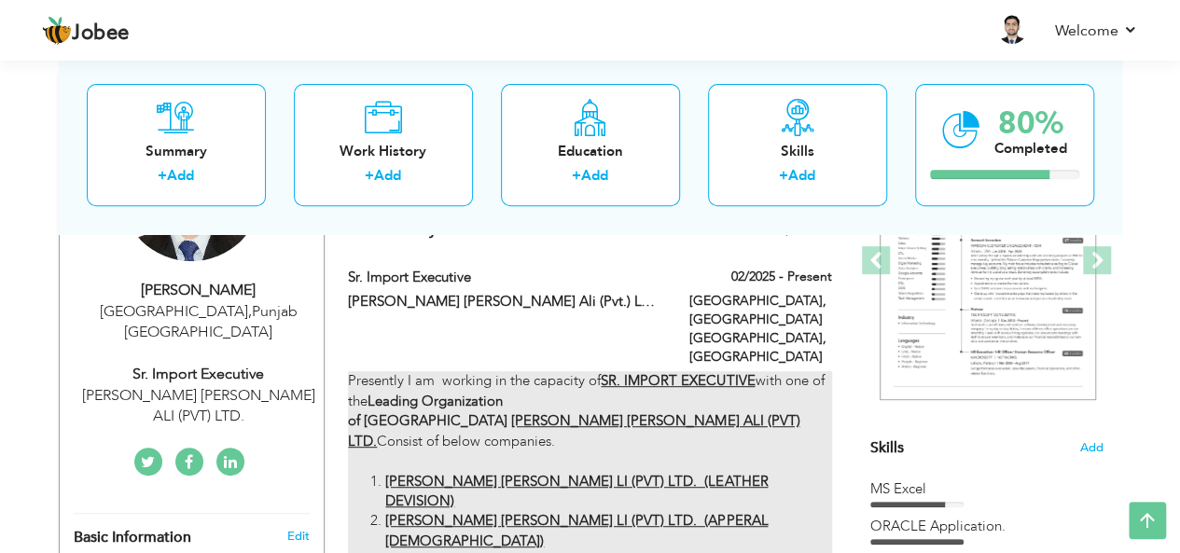
type input "Sr. Import Executive"
type input "[PERSON_NAME] [PERSON_NAME] Ali (Pvt.) LTD."
type input "02/2025"
type input "[GEOGRAPHIC_DATA]"
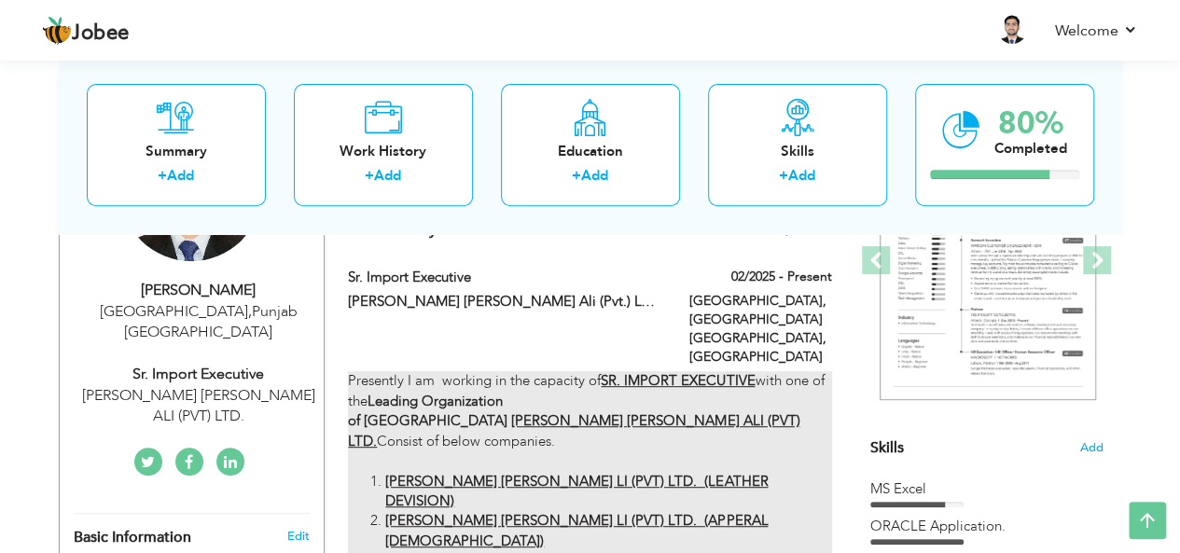
type input "[GEOGRAPHIC_DATA], [GEOGRAPHIC_DATA] [GEOGRAPHIC_DATA]"
checkbox input "true"
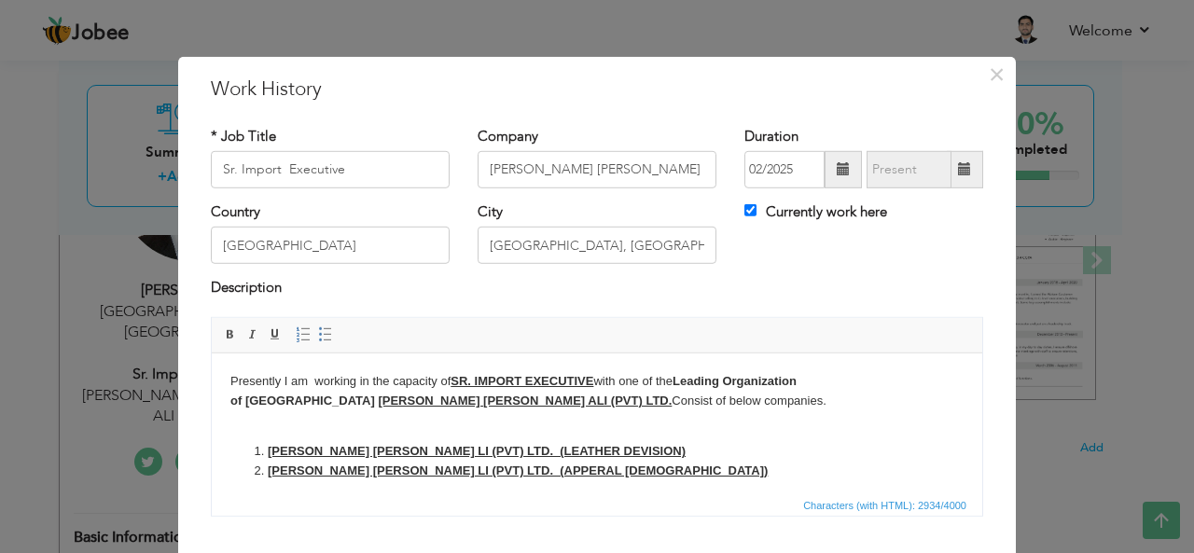
click at [406, 448] on strong "H. SADAR ALI AKHTAR LI (PVT) LTD. (LEATHER DEVISION)" at bounding box center [477, 450] width 418 height 14
click at [408, 472] on strong "H. SADAR ALI AKHTAR LI (PVT) LTD. (APPERAL DEVISION)" at bounding box center [518, 470] width 500 height 14
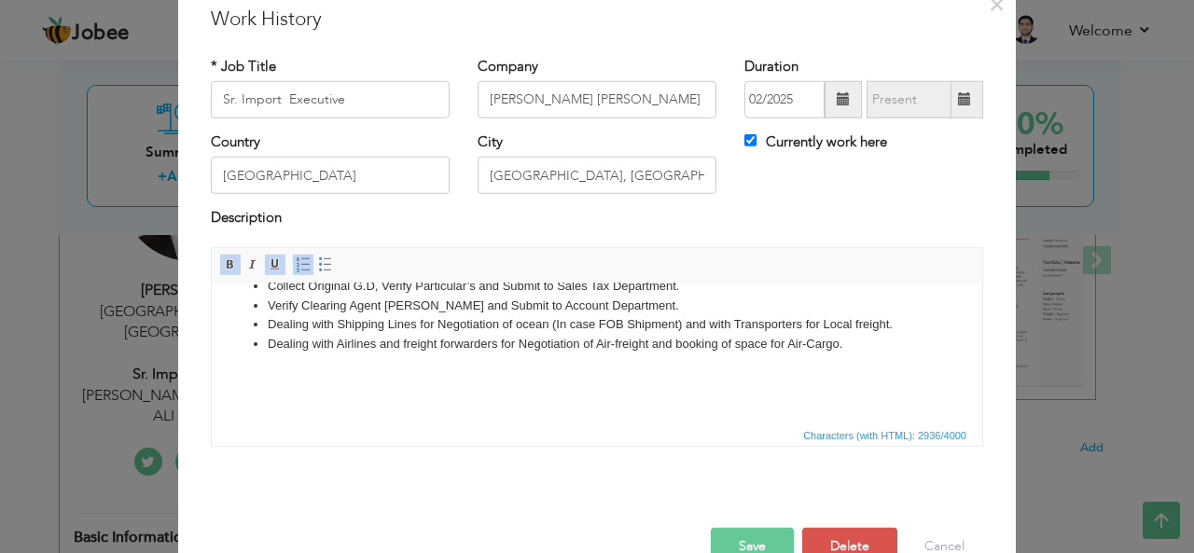
scroll to position [112, 0]
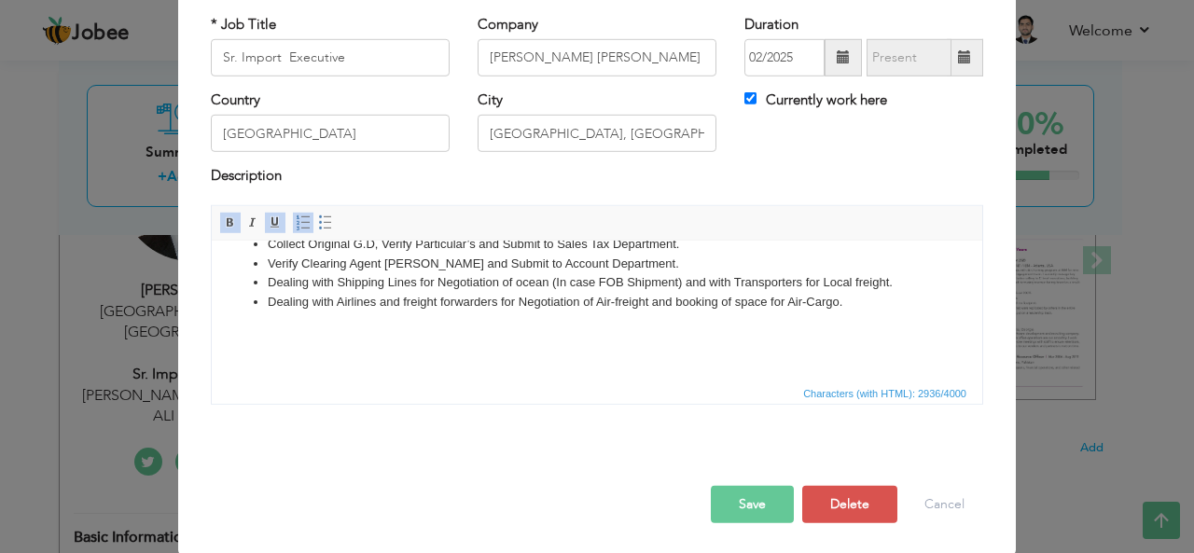
click at [744, 500] on button "Save" at bounding box center [752, 504] width 83 height 37
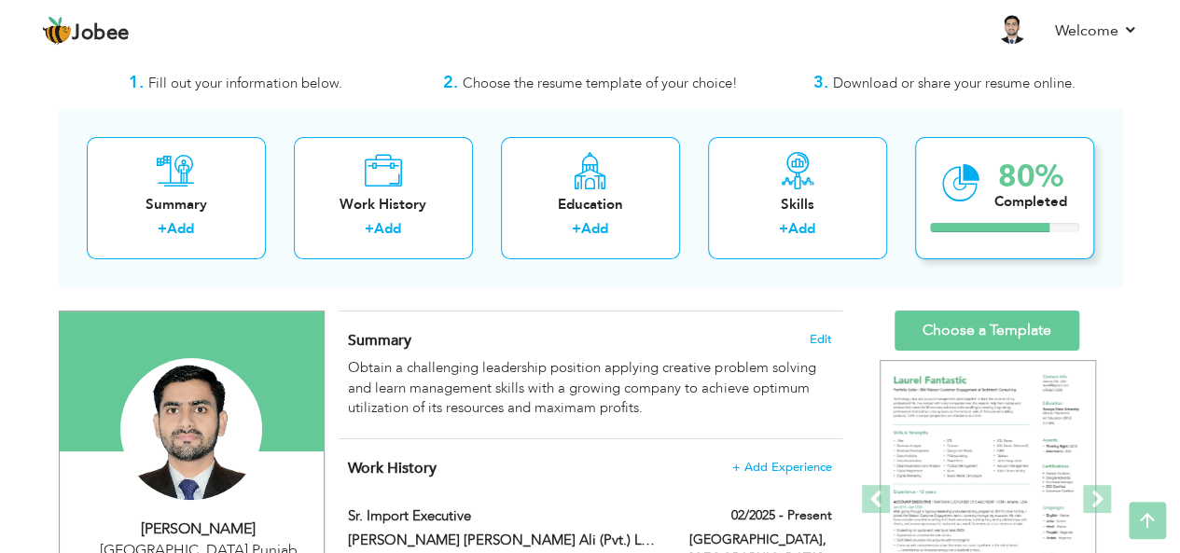
scroll to position [0, 0]
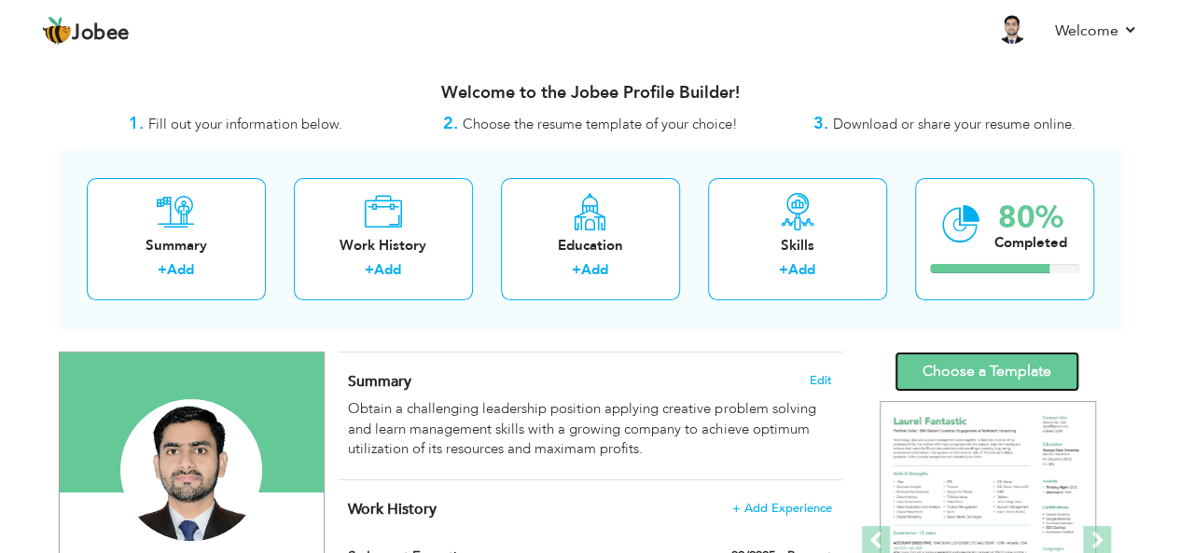
click at [1007, 367] on link "Choose a Template" at bounding box center [986, 372] width 185 height 40
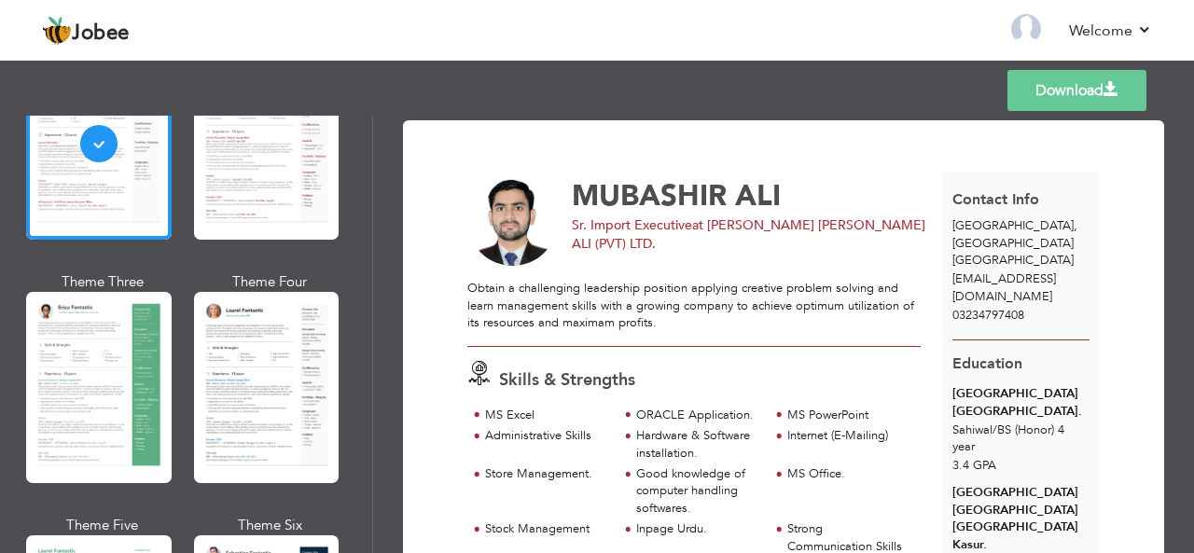
drag, startPoint x: 393, startPoint y: 282, endPoint x: 390, endPoint y: 418, distance: 136.2
click at [391, 409] on div "Download [PERSON_NAME] Import Executive at [PERSON_NAME] [PERSON_NAME] ALI (PVT…" at bounding box center [783, 334] width 821 height 437
click at [390, 417] on div "Download [PERSON_NAME] Import Executive at [PERSON_NAME] [PERSON_NAME] ALI (PVT…" at bounding box center [783, 334] width 821 height 437
click at [390, 421] on div "Download [PERSON_NAME] Import Executive at [PERSON_NAME] [PERSON_NAME] ALI (PVT…" at bounding box center [783, 334] width 821 height 437
click at [389, 422] on div "Download [PERSON_NAME] Import Executive at [PERSON_NAME] [PERSON_NAME] ALI (PVT…" at bounding box center [783, 334] width 821 height 437
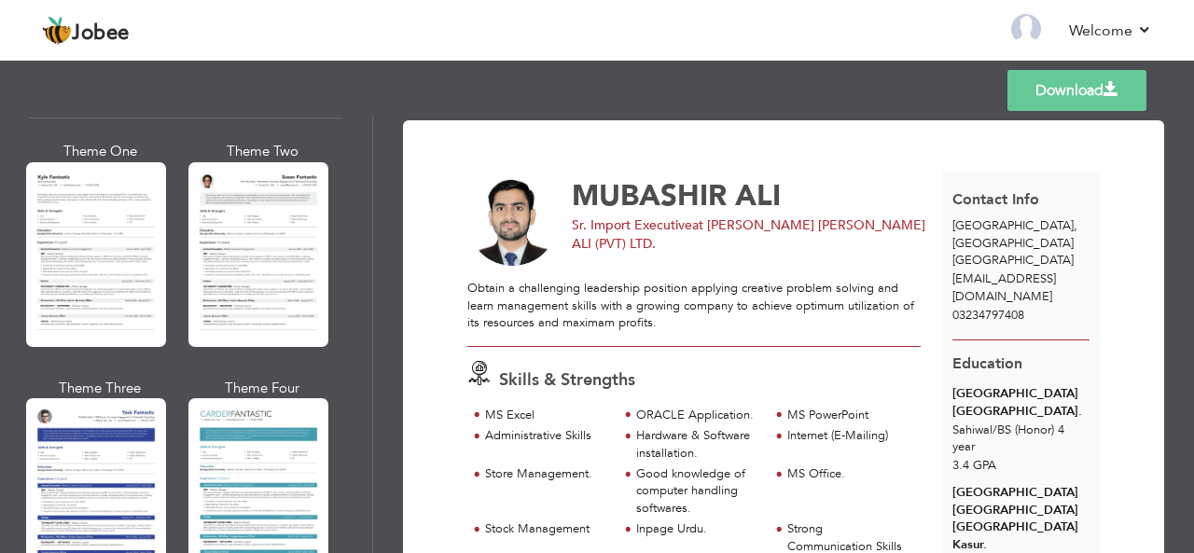
scroll to position [3365, 0]
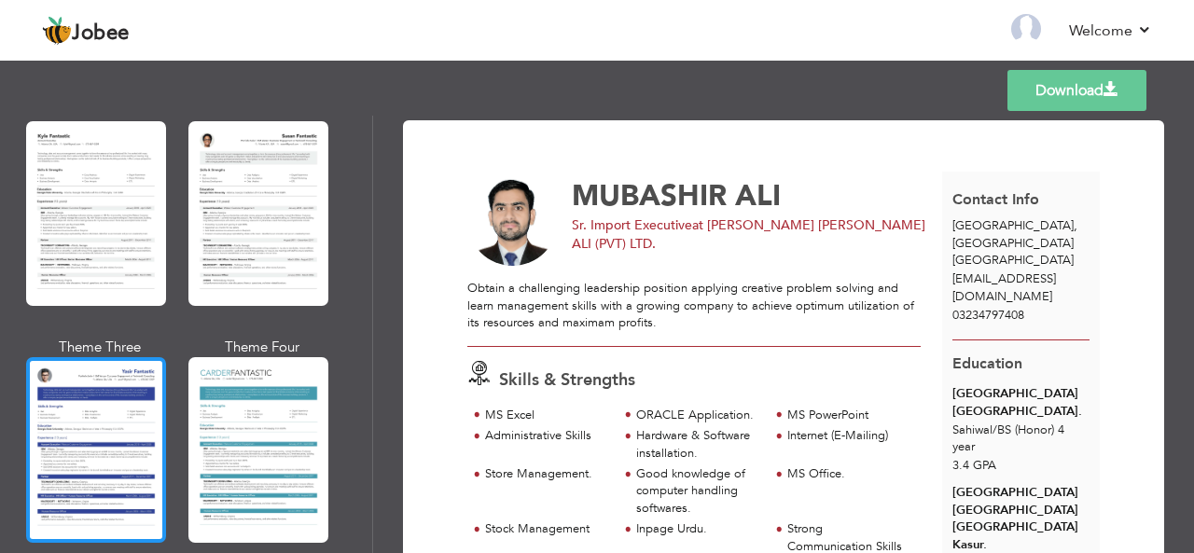
click at [131, 396] on div at bounding box center [96, 449] width 140 height 185
click at [131, 396] on div "Professional Themes Theme One Theme Two Theme Three Theme Four" at bounding box center [597, 334] width 1194 height 437
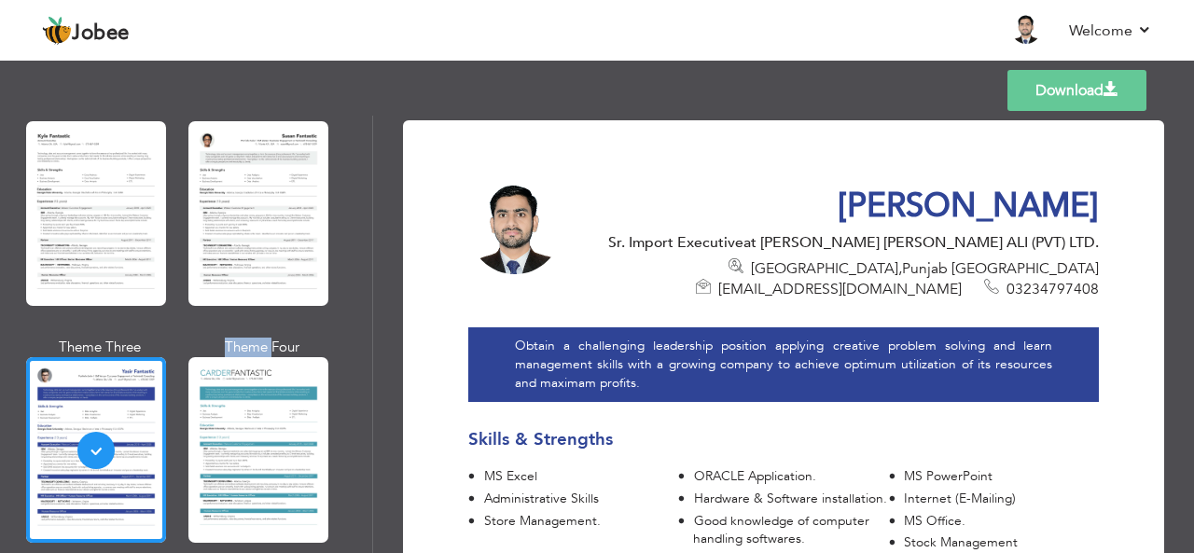
click at [1033, 92] on link "Download" at bounding box center [1076, 90] width 139 height 41
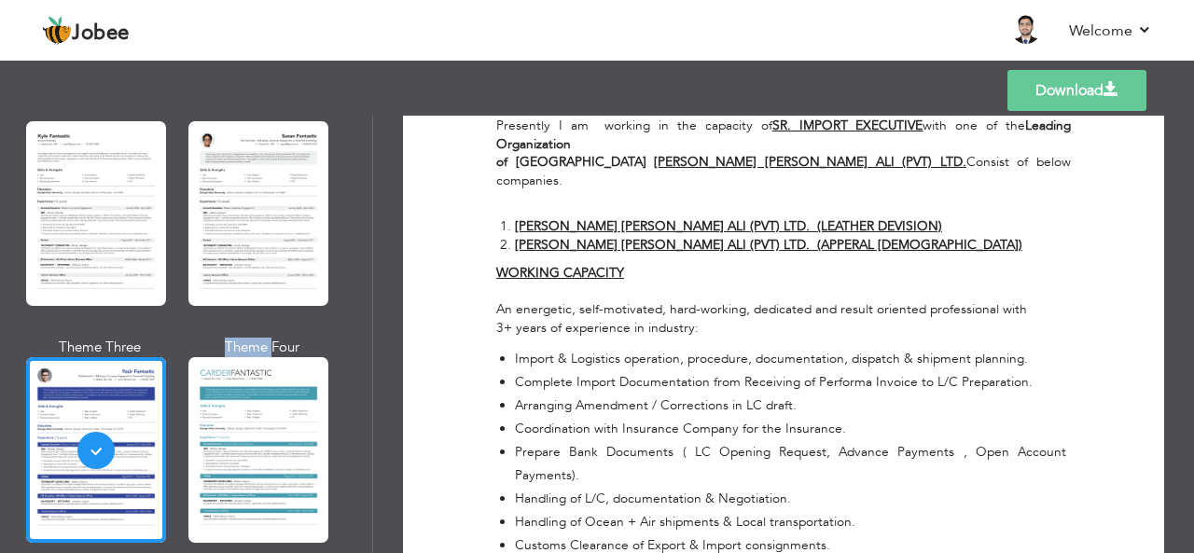
scroll to position [933, 0]
